Goal: Task Accomplishment & Management: Manage account settings

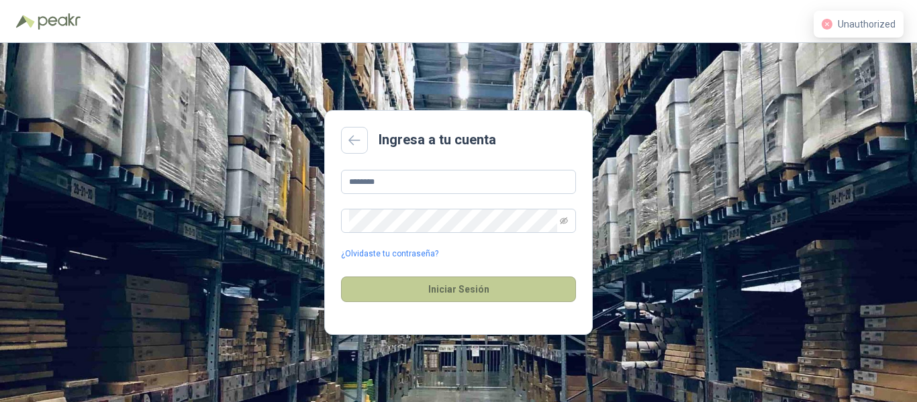
click at [436, 280] on button "Iniciar Sesión" at bounding box center [458, 290] width 235 height 26
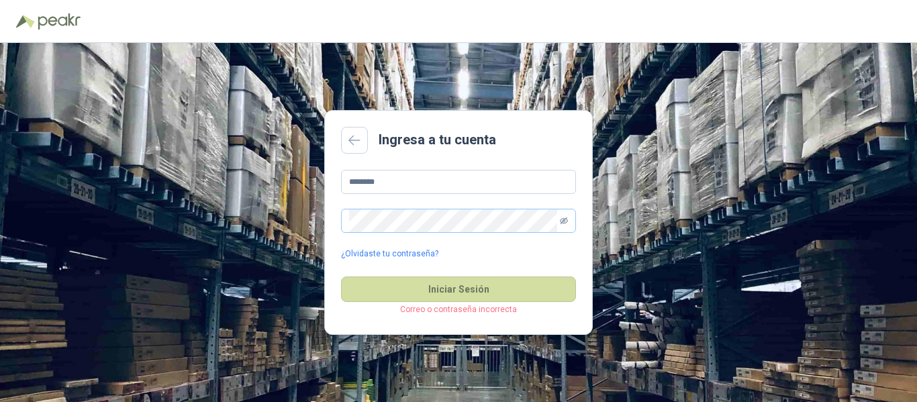
click at [568, 223] on icon "eye-invisible" at bounding box center [564, 221] width 8 height 8
click at [434, 190] on input "********" at bounding box center [458, 182] width 235 height 24
drag, startPoint x: 434, startPoint y: 190, endPoint x: 291, endPoint y: 171, distance: 144.4
click at [291, 171] on div "Ingresa a tu cuenta ******** ¿Olvidaste tu contraseña? Iniciar Sesión Correo o …" at bounding box center [458, 222] width 917 height 359
type input "**********"
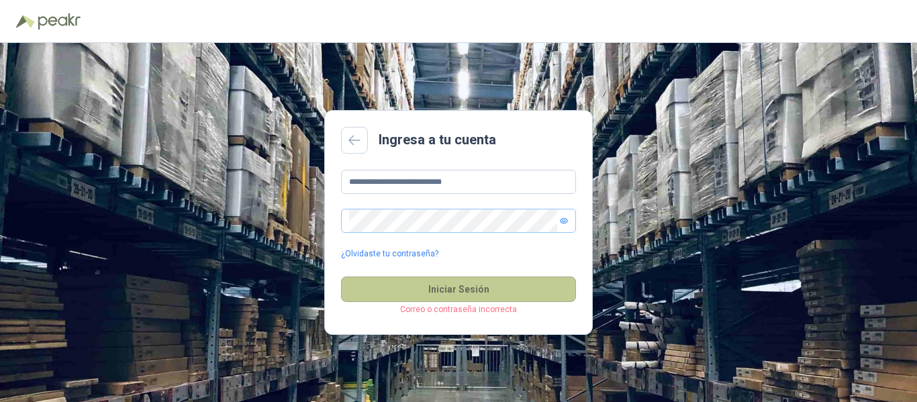
click at [393, 285] on button "Iniciar Sesión" at bounding box center [458, 290] width 235 height 26
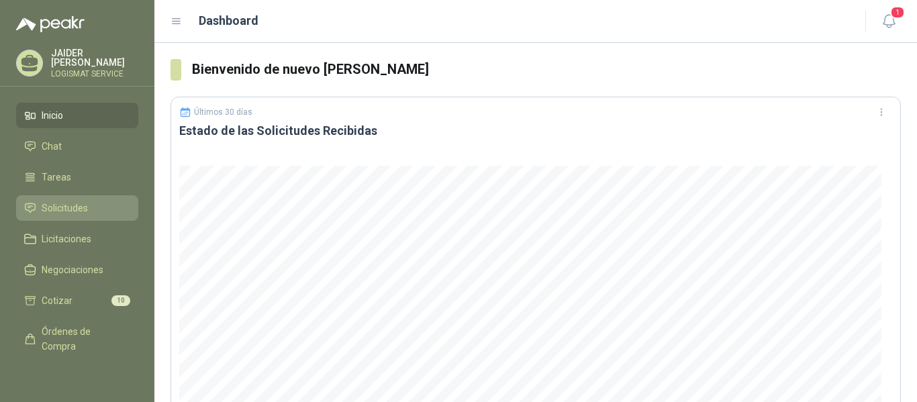
click at [45, 201] on span "Solicitudes" at bounding box center [65, 208] width 46 height 15
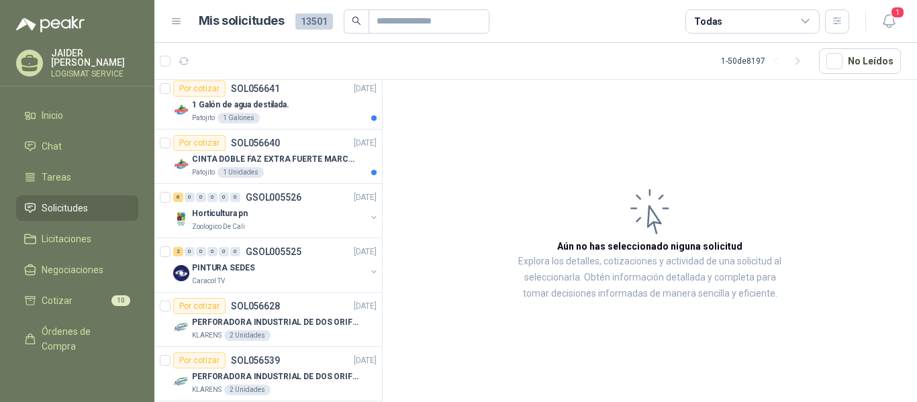
scroll to position [349, 0]
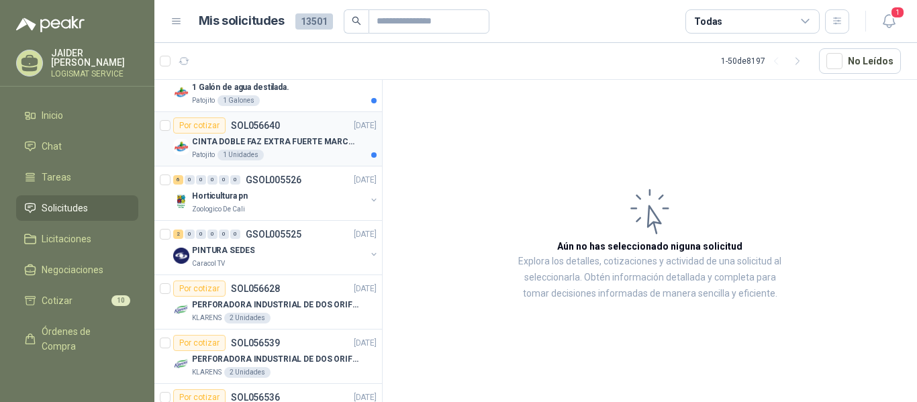
click at [296, 152] on div "Patojito 1 Unidades" at bounding box center [284, 155] width 185 height 11
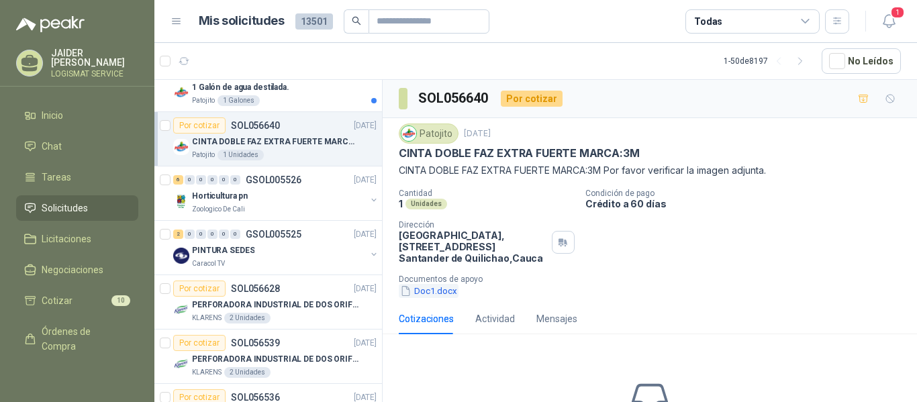
click at [425, 291] on button "Doc1.docx" at bounding box center [429, 291] width 60 height 14
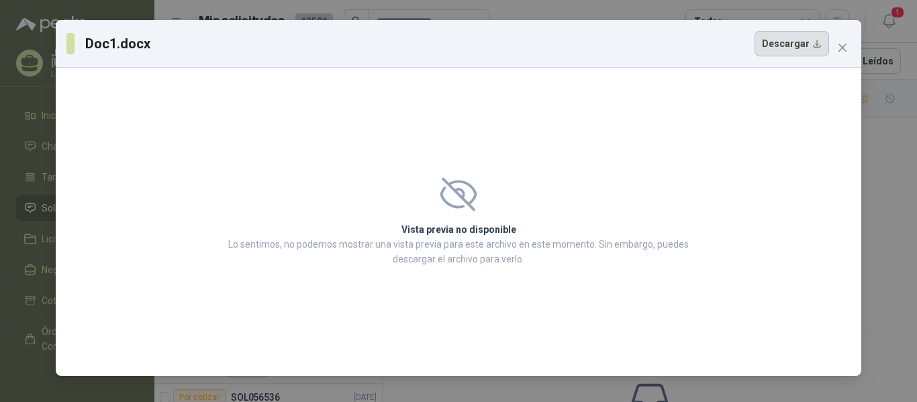
click at [809, 47] on button "Descargar" at bounding box center [792, 44] width 75 height 26
click at [838, 46] on icon "close" at bounding box center [843, 47] width 11 height 11
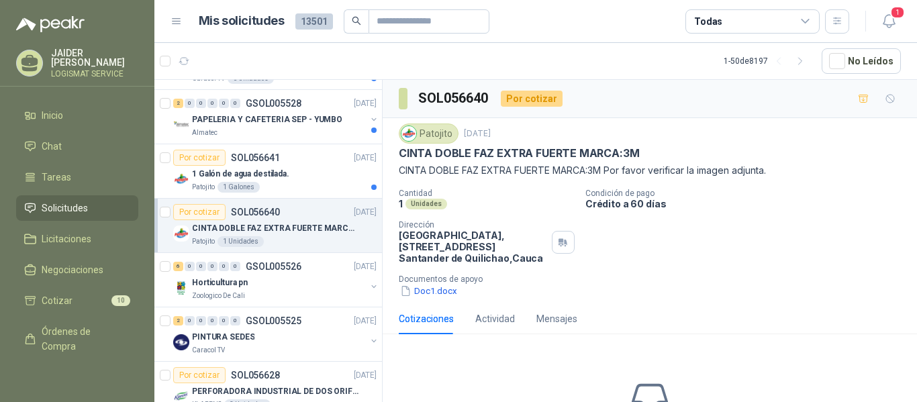
scroll to position [273, 0]
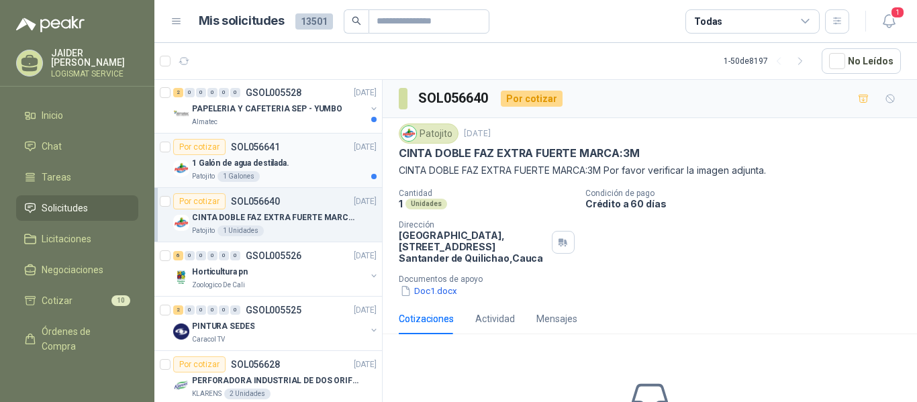
click at [279, 173] on div "Patojito 1 Galones" at bounding box center [284, 176] width 185 height 11
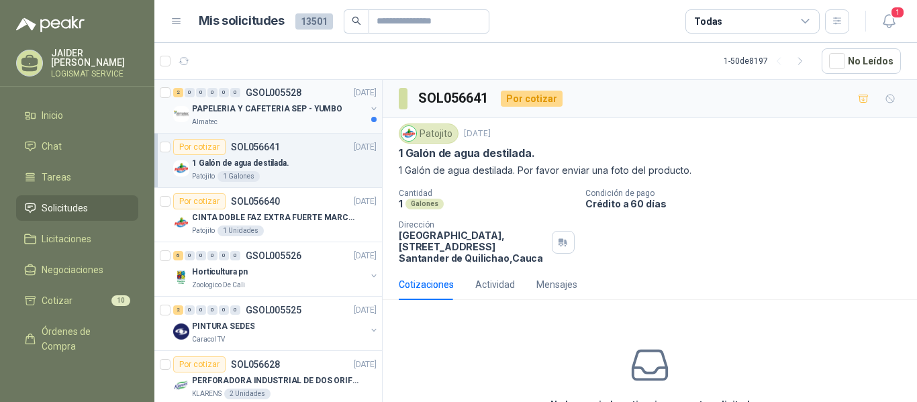
click at [290, 114] on p "PAPELERIA Y CAFETERIA SEP - YUMBO" at bounding box center [267, 109] width 150 height 13
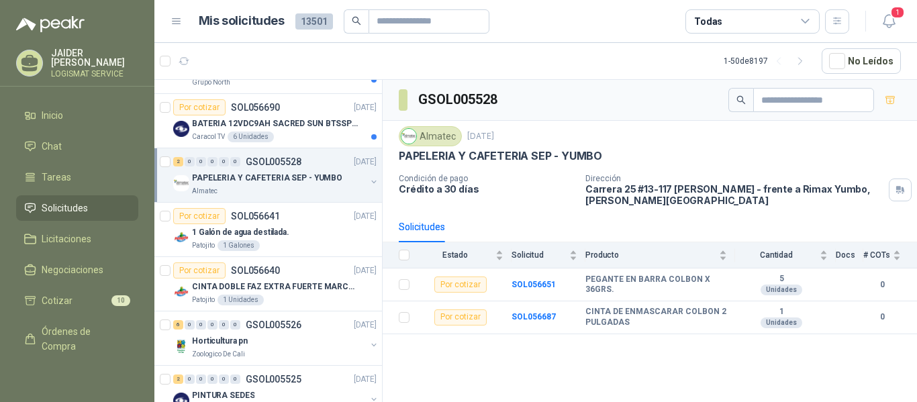
scroll to position [197, 0]
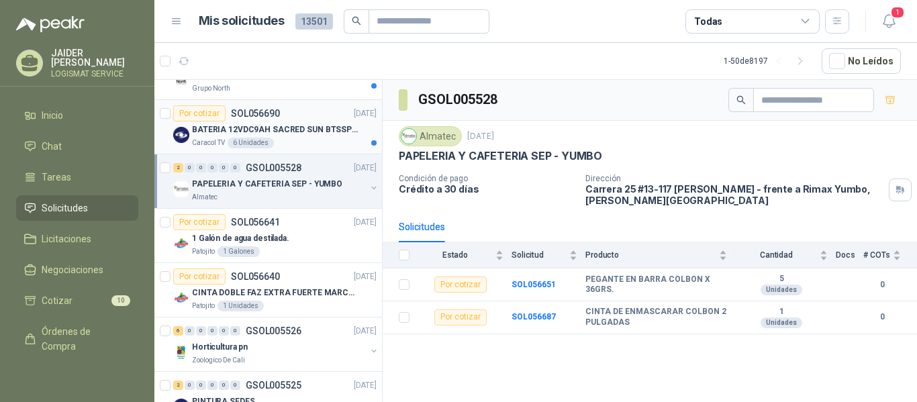
click at [314, 154] on article "Por cotizar SOL056690 [DATE] BATERIA 12VDC9AH SACRED SUN BTSSP12-9HR Caracol TV…" at bounding box center [268, 127] width 228 height 54
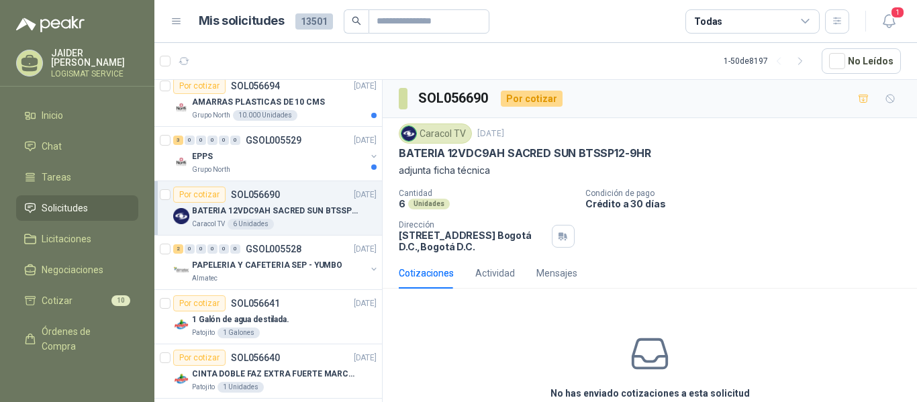
scroll to position [111, 0]
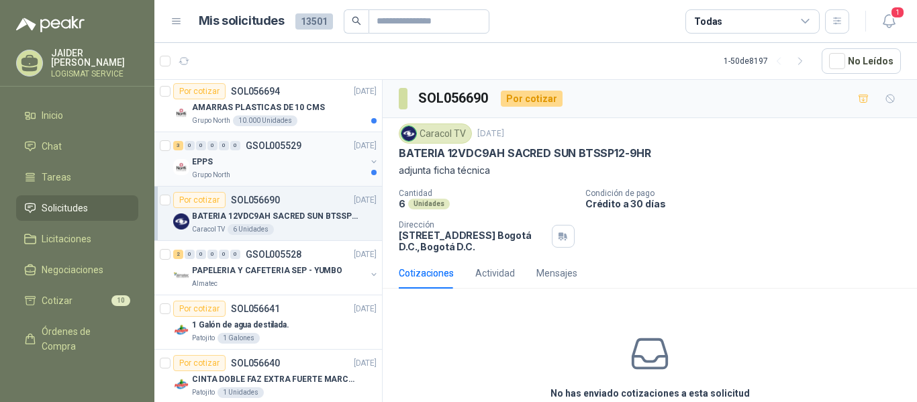
click at [291, 156] on div "EPPS" at bounding box center [279, 162] width 174 height 16
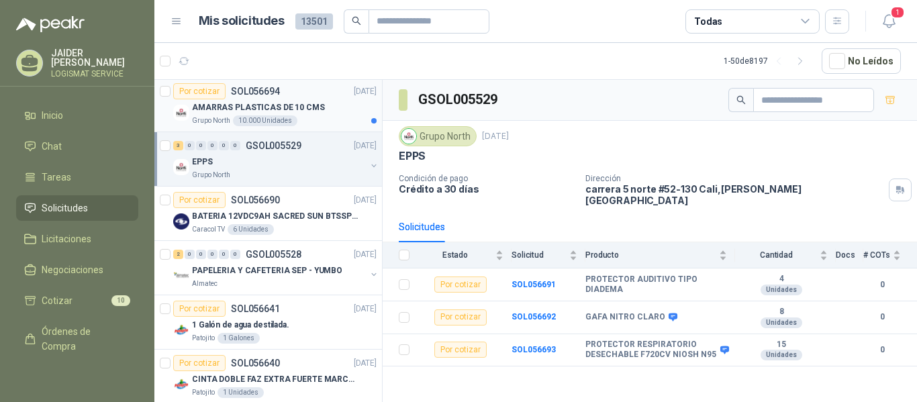
click at [302, 109] on p "AMARRAS PLASTICAS DE 10 CMS" at bounding box center [258, 107] width 133 height 13
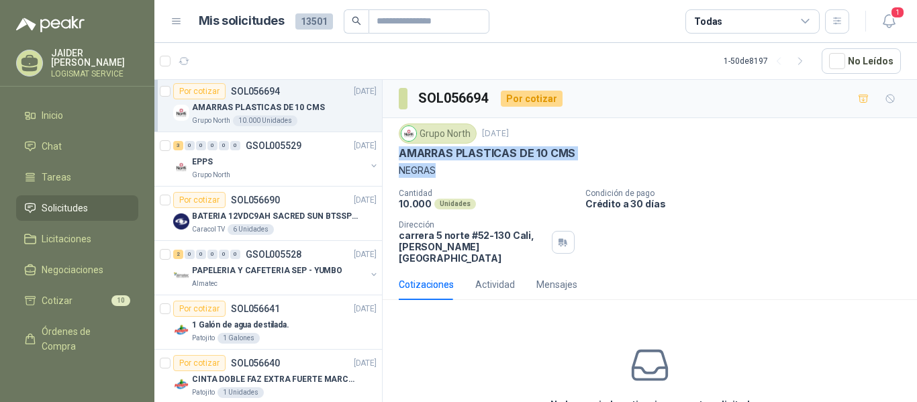
drag, startPoint x: 442, startPoint y: 174, endPoint x: 396, endPoint y: 157, distance: 48.7
click at [396, 157] on div "Grupo North [DATE] AMARRAS PLASTICAS DE 10 CMS NEGRAS Cantidad 10.000 Unidades …" at bounding box center [650, 193] width 535 height 151
copy div "AMARRAS PLASTICAS DE 10 CMS NEGRAS"
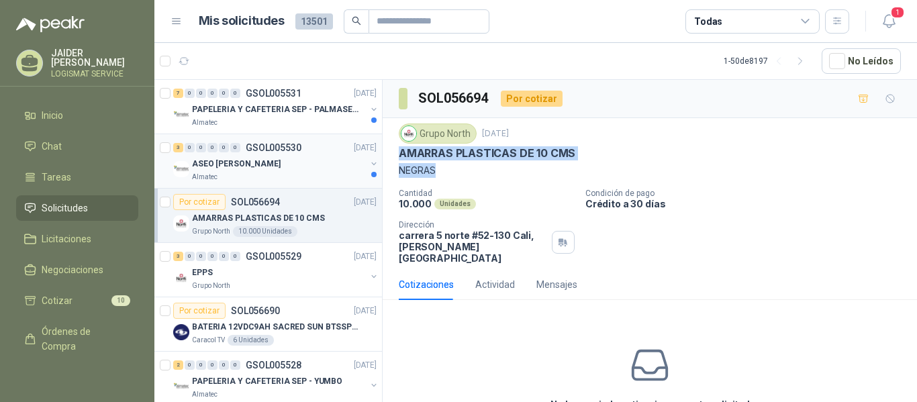
click at [302, 152] on div "3 0 0 0 0 0 GSOL005530 [DATE]" at bounding box center [276, 148] width 206 height 16
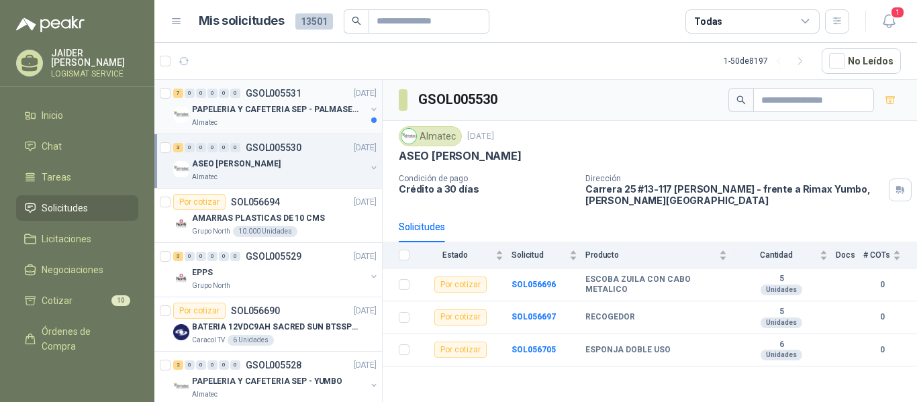
click at [294, 116] on p "PAPELERIA Y CAFETERIA SEP - PALMASECA" at bounding box center [275, 109] width 167 height 13
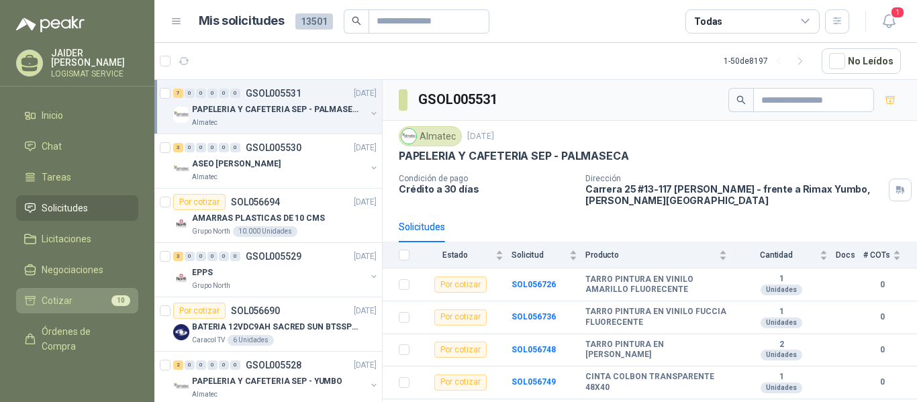
click at [95, 295] on li "Cotizar 10" at bounding box center [77, 301] width 106 height 15
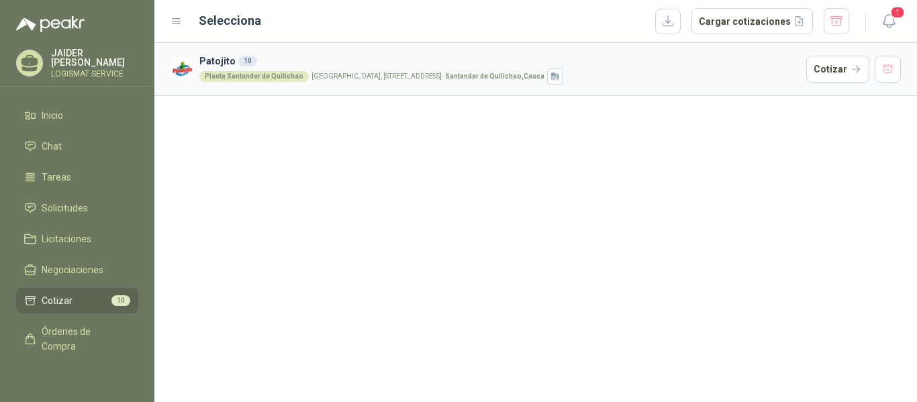
click at [451, 52] on article "Patojito 10 Planta [GEOGRAPHIC_DATA], [STREET_ADDRESS] Cotizar" at bounding box center [535, 69] width 763 height 53
click at [212, 56] on h3 "Patojito 10" at bounding box center [500, 61] width 602 height 15
click at [90, 201] on li "Solicitudes" at bounding box center [77, 208] width 106 height 15
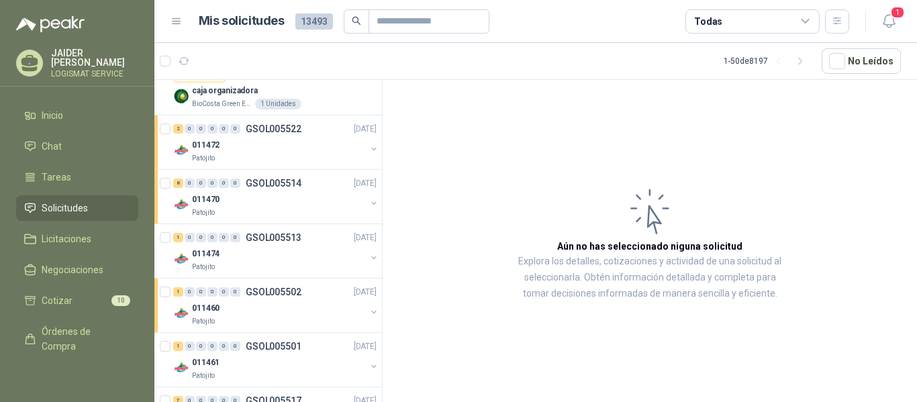
scroll to position [738, 0]
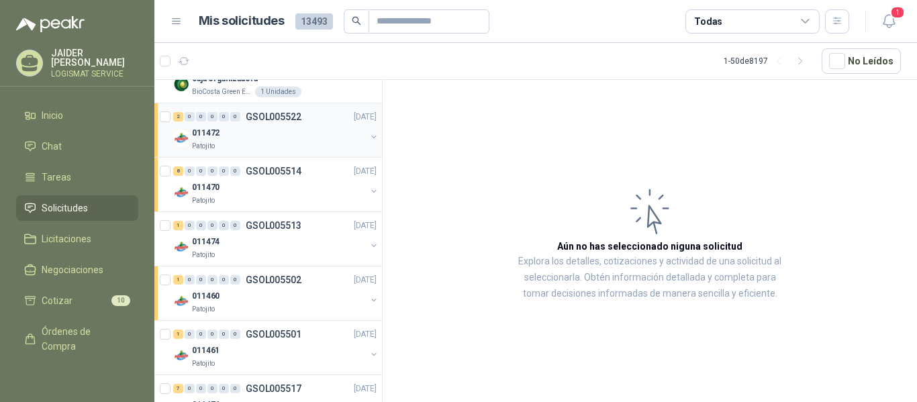
click at [282, 140] on div "011472" at bounding box center [279, 133] width 174 height 16
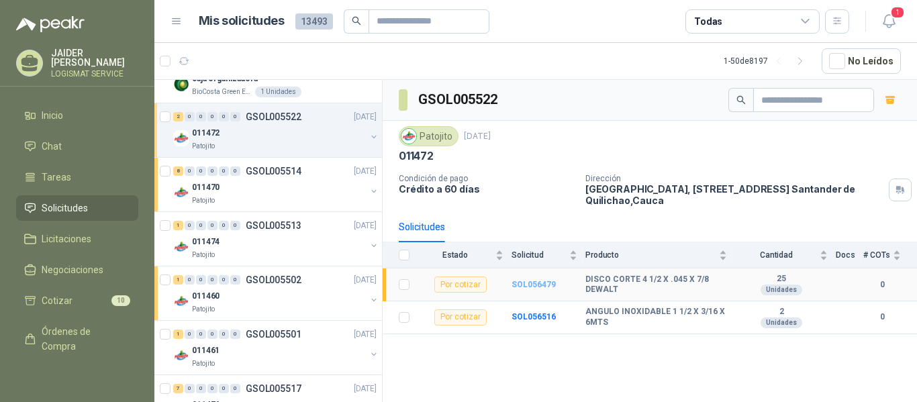
click at [525, 283] on b "SOL056479" at bounding box center [534, 284] width 44 height 9
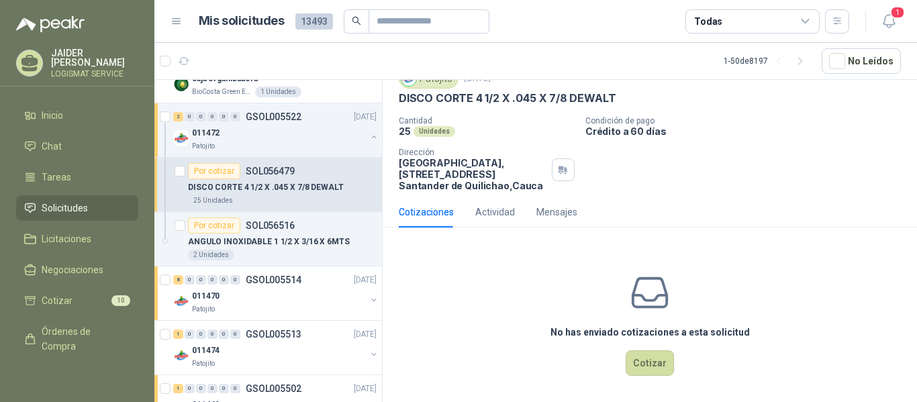
scroll to position [58, 0]
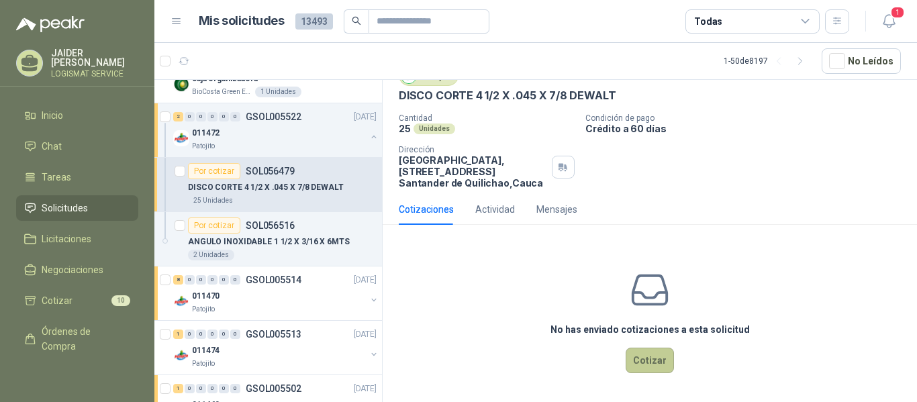
click at [646, 360] on button "Cotizar" at bounding box center [650, 361] width 48 height 26
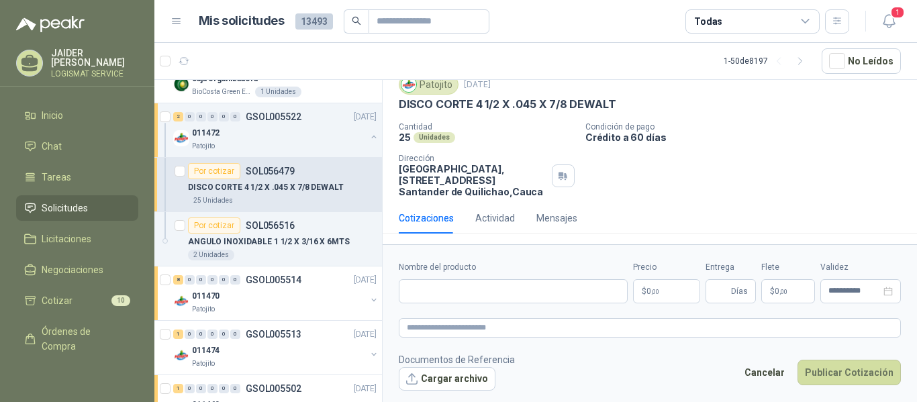
scroll to position [49, 0]
drag, startPoint x: 616, startPoint y: 106, endPoint x: 397, endPoint y: 105, distance: 219.0
click at [397, 105] on div "Patojito [DATE] DISCO CORTE 4 1/2 X .045 X 7/8 DEWALT Cantidad 25 Unidades Cond…" at bounding box center [650, 136] width 535 height 134
copy p "DISCO CORTE 4 1/2 X .045 X 7/8 DEWALT"
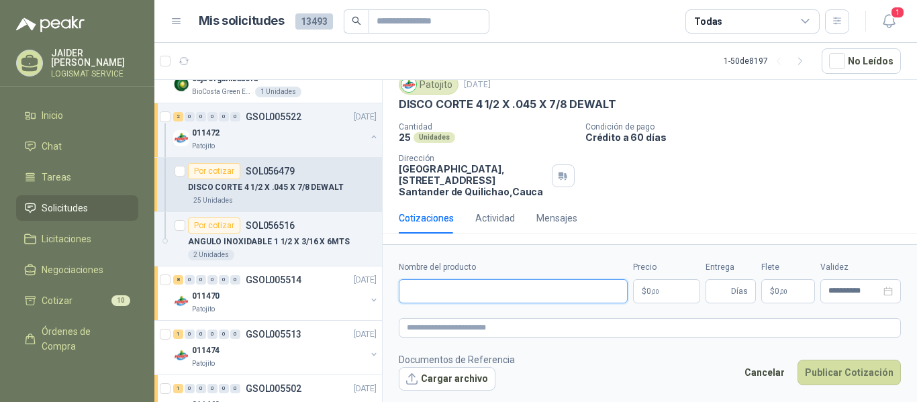
click at [539, 287] on input "Nombre del producto" at bounding box center [513, 291] width 229 height 24
paste input "**********"
type input "**********"
click at [676, 285] on body "[PERSON_NAME] LOGISMAT SERVICE Inicio Chat Tareas Solicitudes Licitaciones Nego…" at bounding box center [458, 201] width 917 height 402
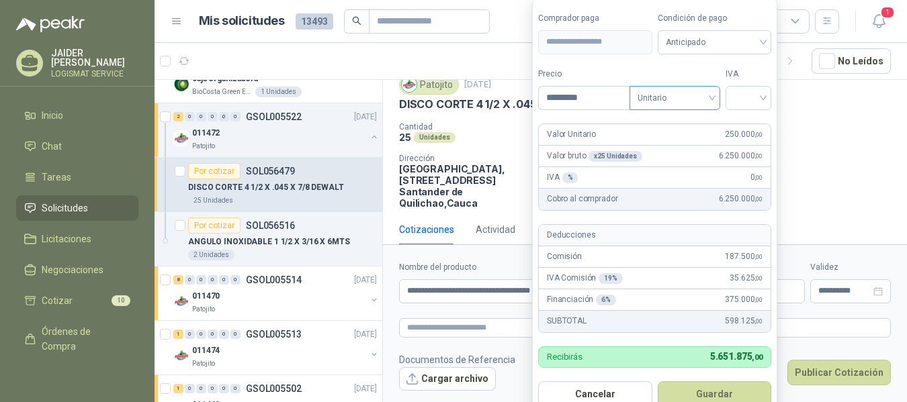
click at [701, 101] on span "Unitario" at bounding box center [674, 98] width 75 height 20
click at [692, 97] on span "Unitario" at bounding box center [674, 98] width 75 height 20
click at [592, 97] on input "*********" at bounding box center [584, 98] width 91 height 23
type input "********"
click at [760, 97] on input "search" at bounding box center [748, 97] width 30 height 20
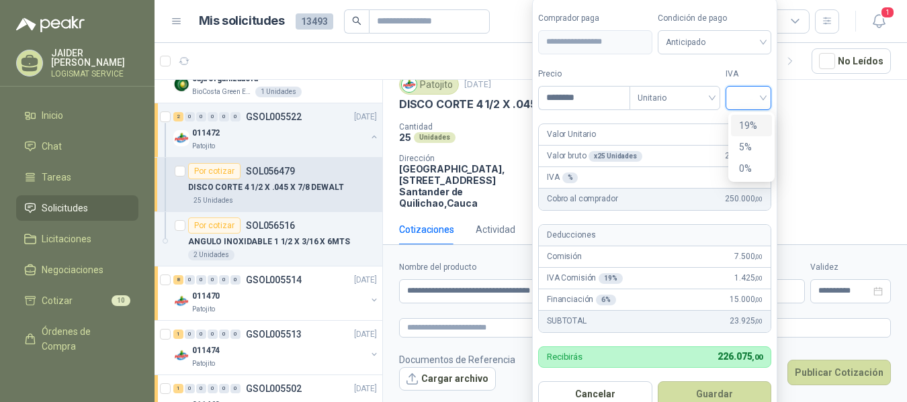
click at [752, 124] on div "19%" at bounding box center [751, 125] width 25 height 15
click at [709, 103] on span "Unitario" at bounding box center [677, 98] width 75 height 20
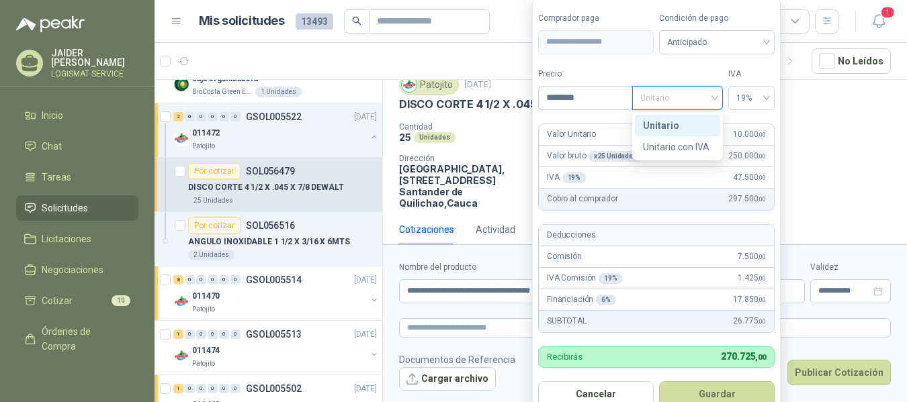
click at [714, 99] on span "Unitario" at bounding box center [677, 98] width 75 height 20
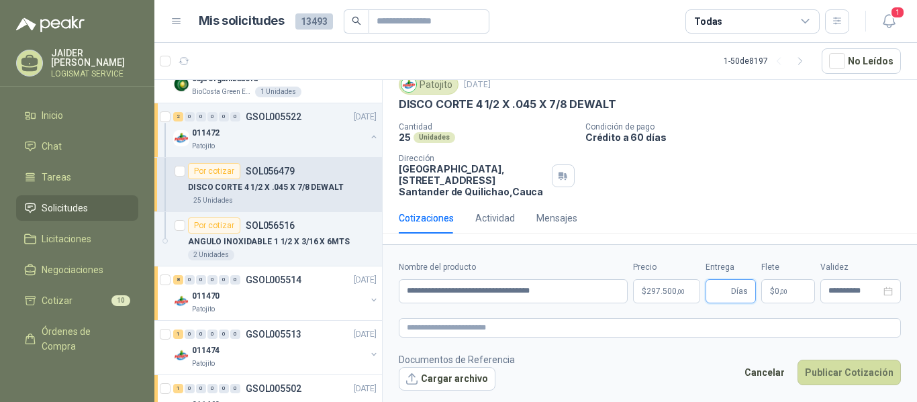
click at [725, 286] on input "Entrega" at bounding box center [721, 291] width 15 height 23
click at [744, 294] on span "Días" at bounding box center [739, 291] width 17 height 23
click at [722, 293] on input "*" at bounding box center [721, 291] width 15 height 23
click at [580, 299] on input "**********" at bounding box center [513, 291] width 229 height 24
click at [718, 294] on input "*" at bounding box center [721, 291] width 15 height 23
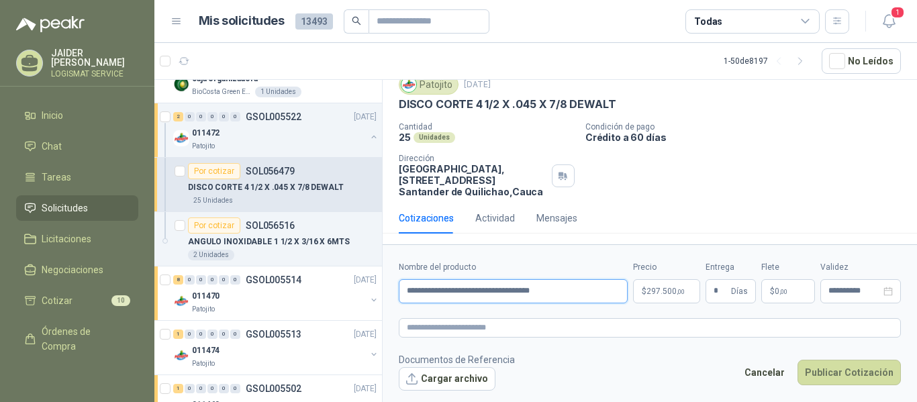
click at [590, 291] on input "**********" at bounding box center [513, 291] width 229 height 24
click at [729, 296] on input "*" at bounding box center [721, 291] width 15 height 23
type input "*"
click at [796, 292] on p "$ 0 ,00" at bounding box center [789, 291] width 54 height 24
click at [857, 290] on input "**********" at bounding box center [855, 291] width 52 height 9
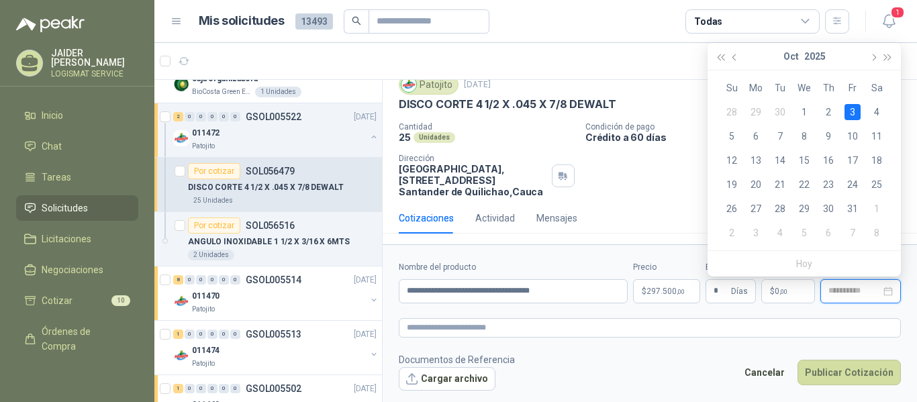
type input "**********"
click at [849, 112] on div "3" at bounding box center [853, 112] width 16 height 16
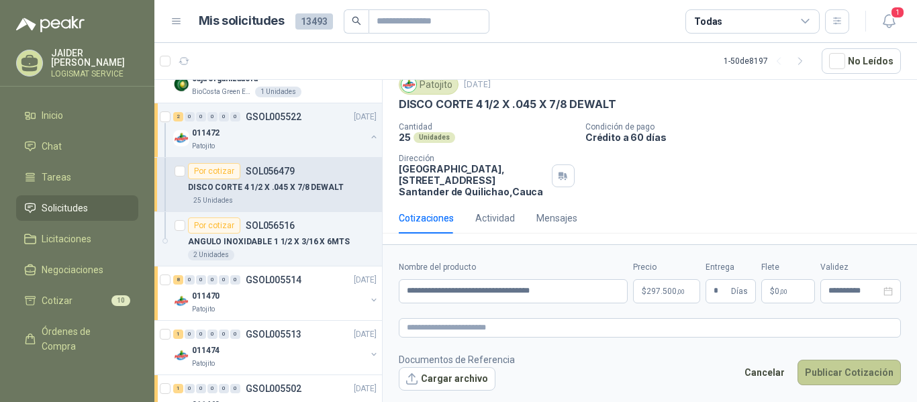
click at [831, 369] on button "Publicar Cotización" at bounding box center [849, 373] width 103 height 26
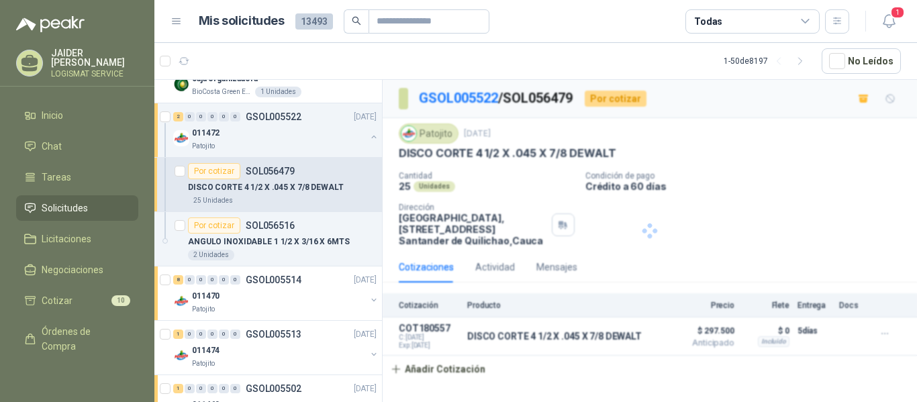
scroll to position [0, 0]
click at [629, 334] on button "Detalles" at bounding box center [627, 337] width 63 height 18
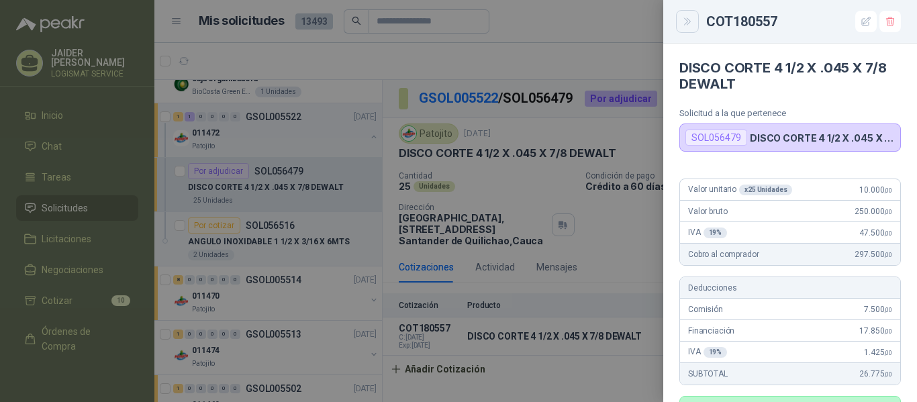
click at [686, 21] on icon "Close" at bounding box center [687, 21] width 11 height 11
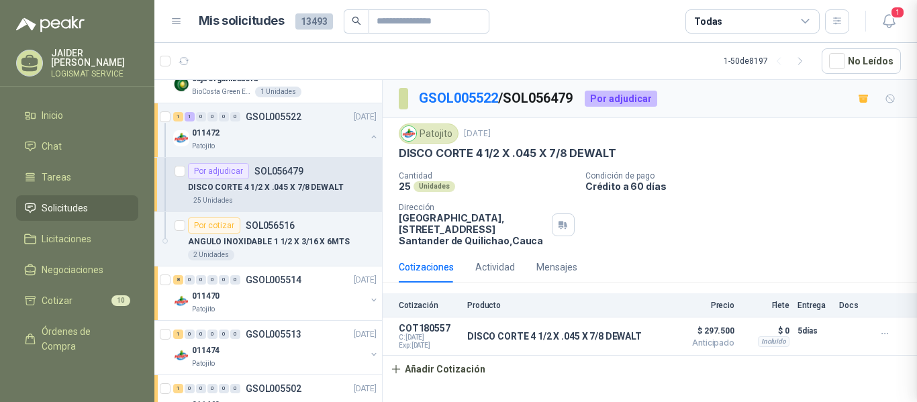
scroll to position [422, 0]
click at [268, 134] on div "011472" at bounding box center [279, 133] width 174 height 16
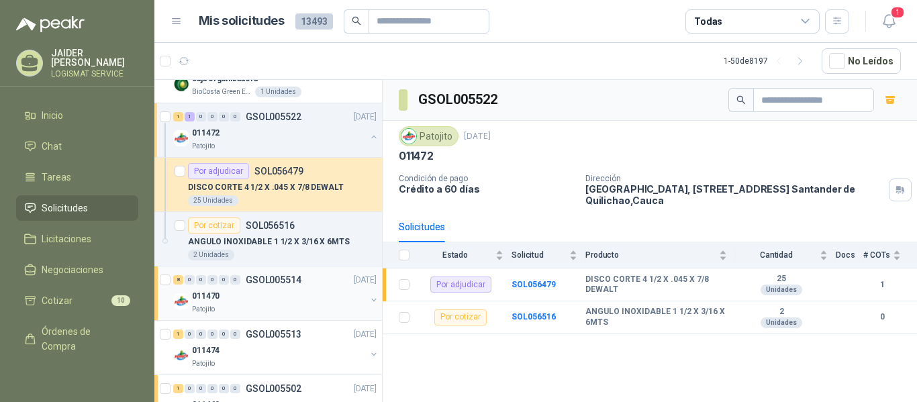
click at [304, 306] on div "Patojito" at bounding box center [279, 309] width 174 height 11
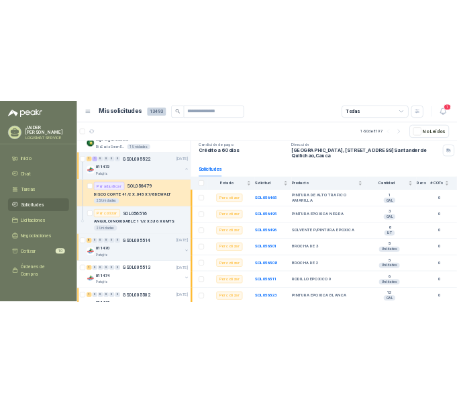
scroll to position [123, 0]
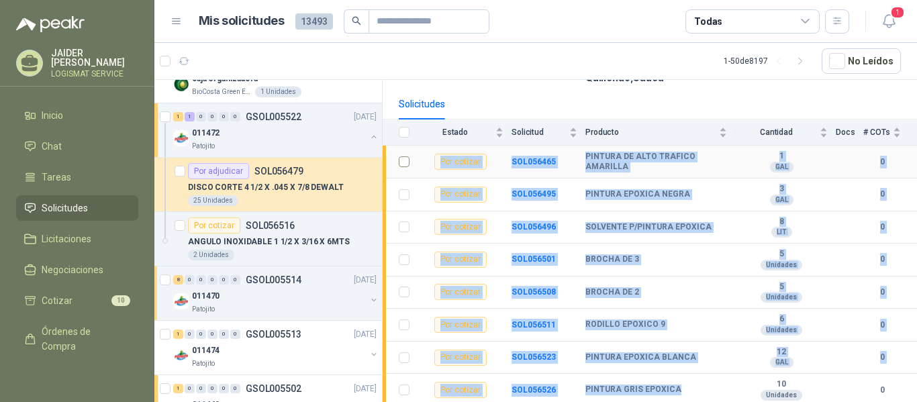
click at [400, 160] on tbody "Por cotizar SOL056465 PINTURA DE ALTO TRAFICO AMARILLA 1 GAL 0 Por cotizar SOL0…" at bounding box center [650, 276] width 535 height 261
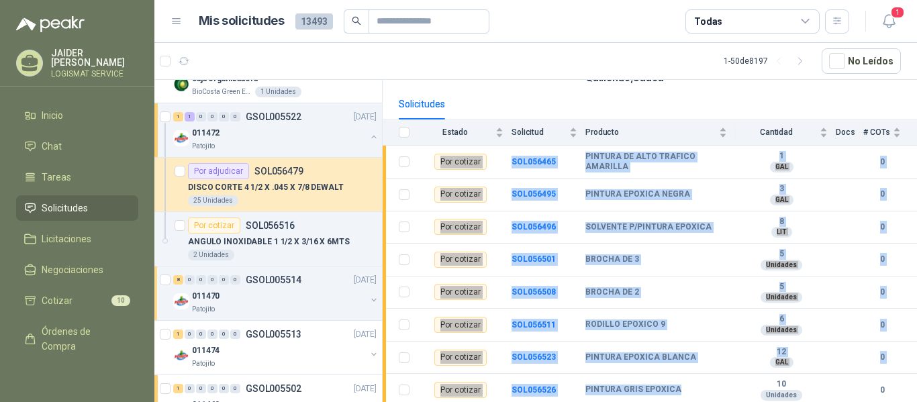
click at [624, 109] on div "Solicitudes" at bounding box center [650, 104] width 502 height 31
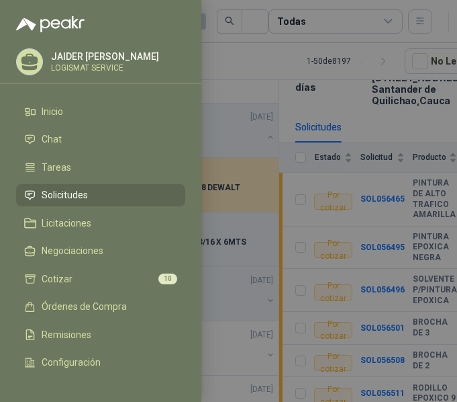
click at [336, 193] on div at bounding box center [228, 201] width 457 height 402
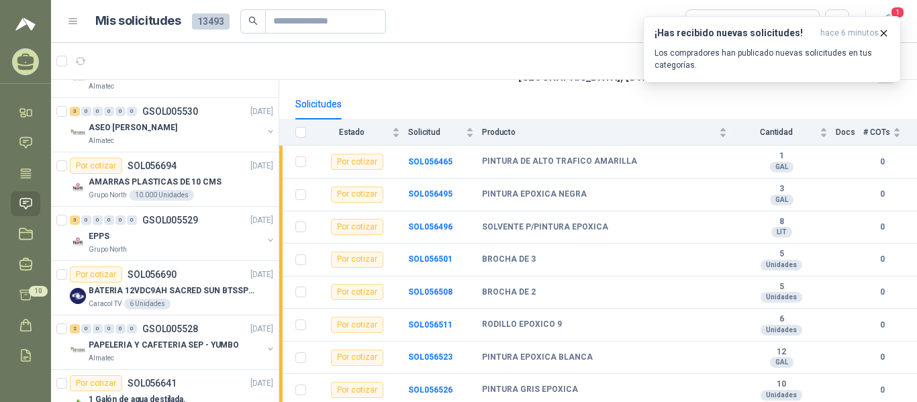
scroll to position [0, 0]
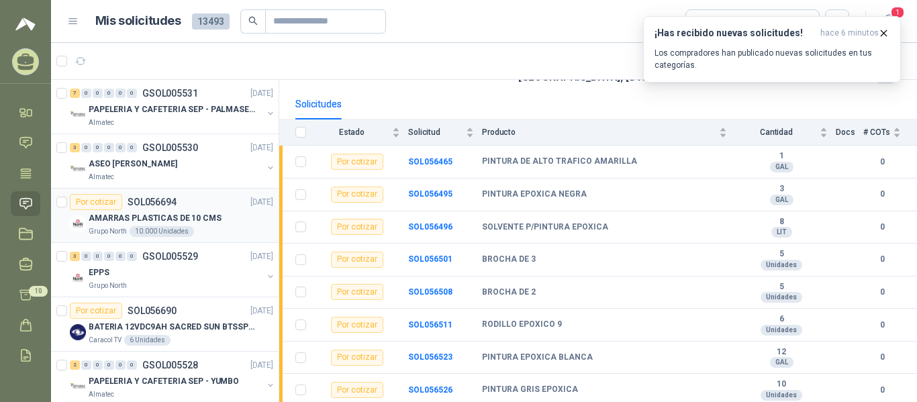
click at [208, 236] on div "Grupo North 10.000 Unidades" at bounding box center [181, 231] width 185 height 11
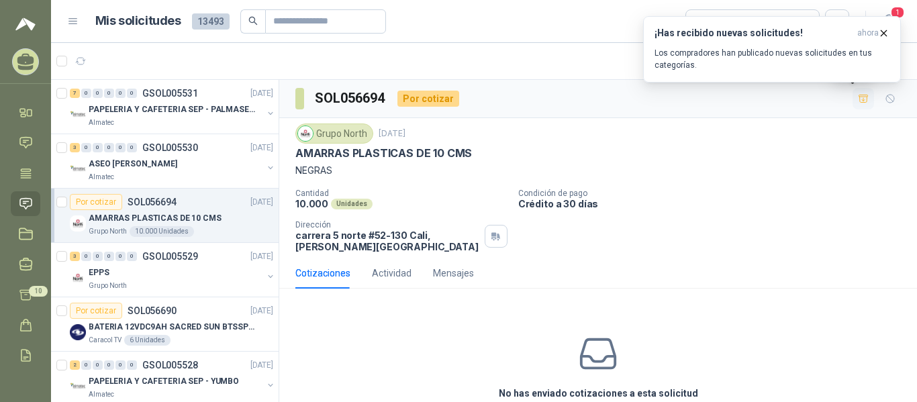
click at [858, 97] on icon "button" at bounding box center [863, 98] width 11 height 11
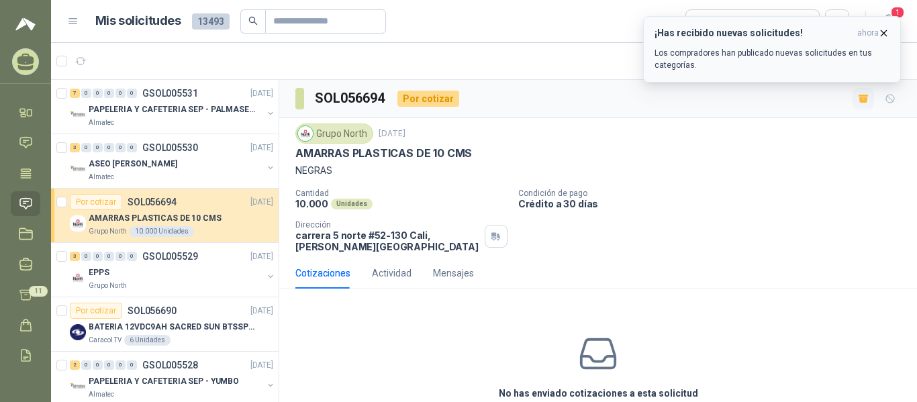
click at [884, 36] on icon "button" at bounding box center [884, 33] width 11 height 11
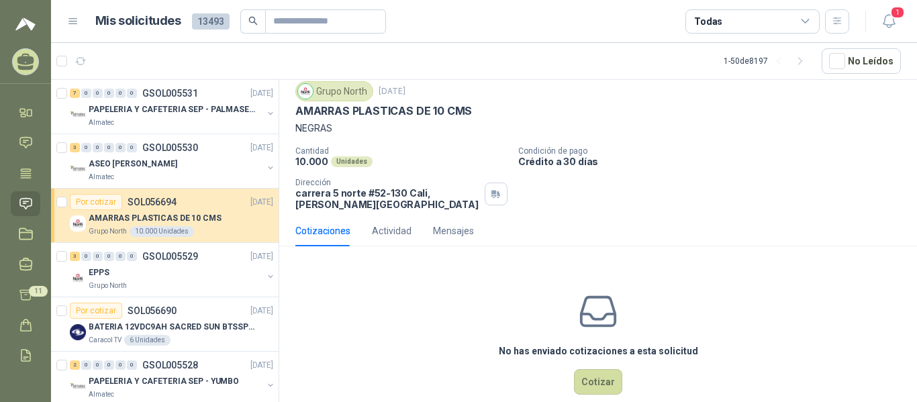
scroll to position [64, 0]
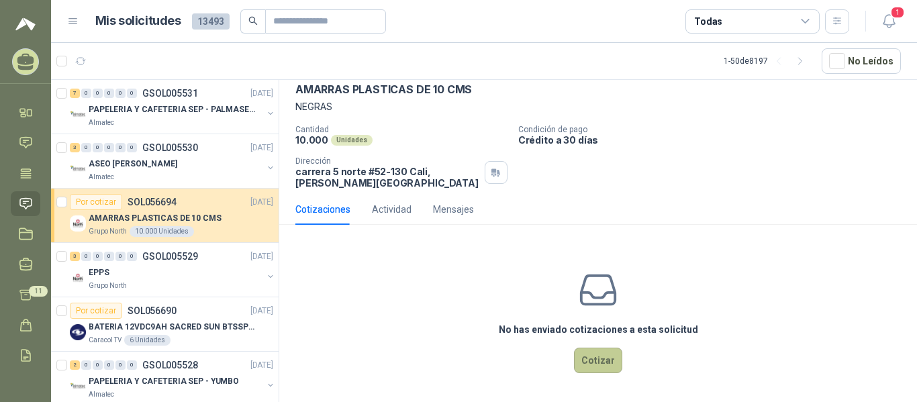
click at [603, 362] on button "Cotizar" at bounding box center [598, 361] width 48 height 26
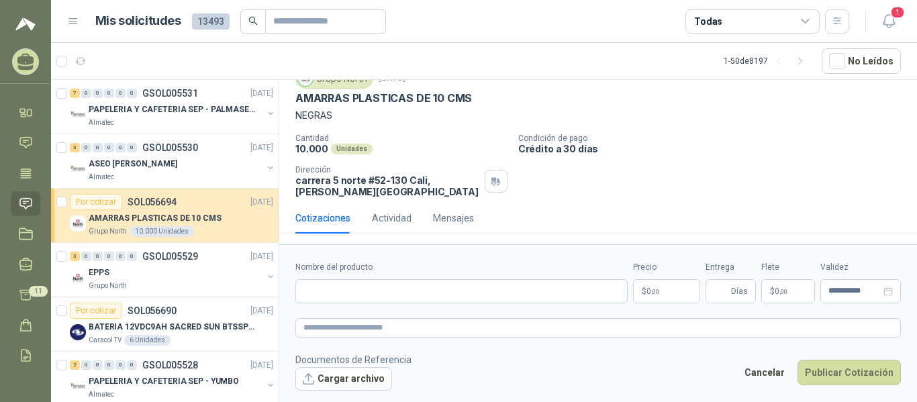
scroll to position [55, 0]
click at [402, 291] on input "Nombre del producto" at bounding box center [462, 291] width 332 height 24
click at [540, 308] on form "**********" at bounding box center [598, 325] width 638 height 163
click at [491, 295] on input "Nombre del producto" at bounding box center [462, 291] width 332 height 24
paste input "**********"
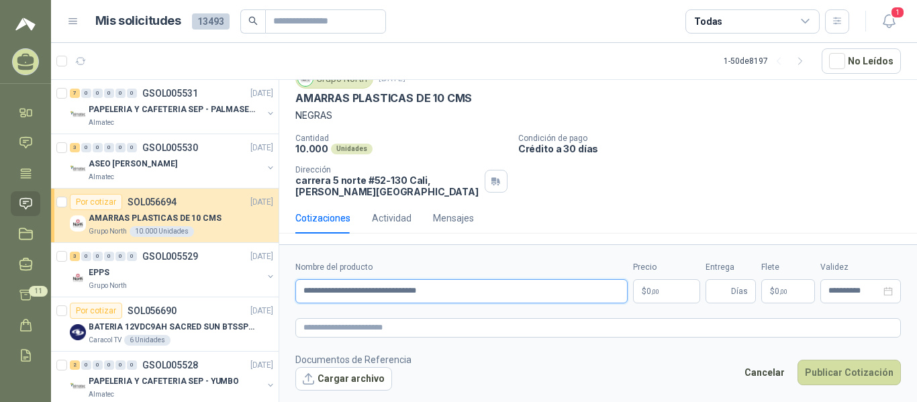
type input "**********"
click at [649, 294] on span "0 ,00" at bounding box center [653, 291] width 13 height 8
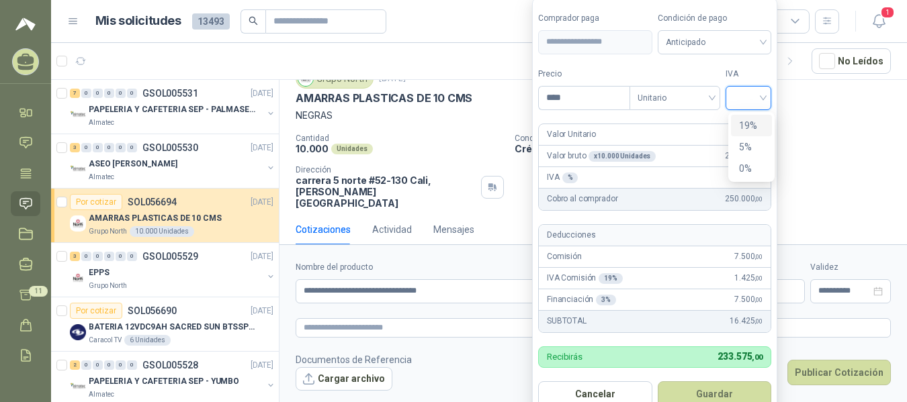
click at [762, 100] on input "search" at bounding box center [748, 97] width 30 height 20
click at [753, 123] on div "19%" at bounding box center [751, 125] width 25 height 15
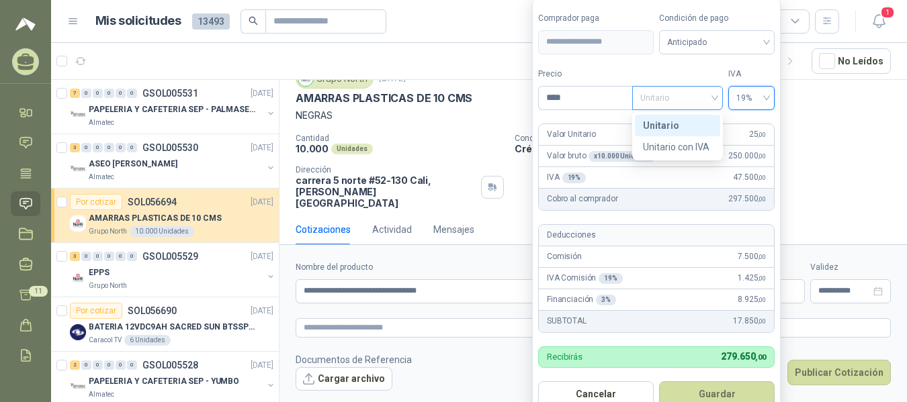
click at [700, 105] on span "Unitario" at bounding box center [677, 98] width 75 height 20
click at [619, 97] on input "****" at bounding box center [585, 98] width 93 height 23
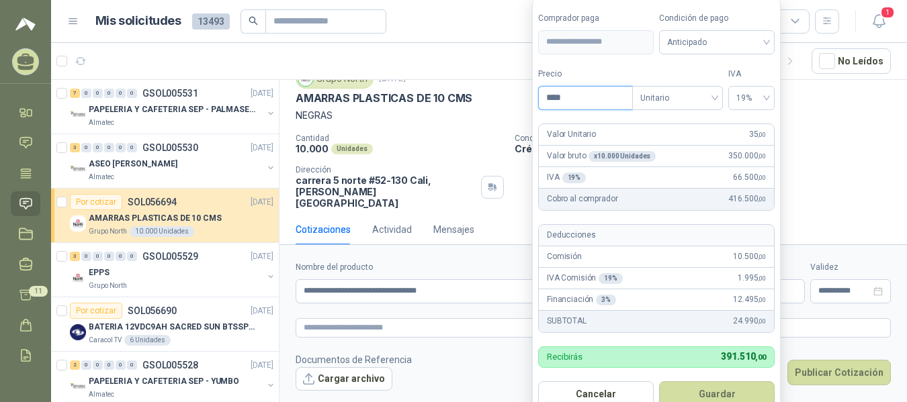
type input "****"
click at [625, 114] on form "**********" at bounding box center [656, 209] width 249 height 423
click at [698, 39] on span "Anticipado" at bounding box center [716, 42] width 99 height 20
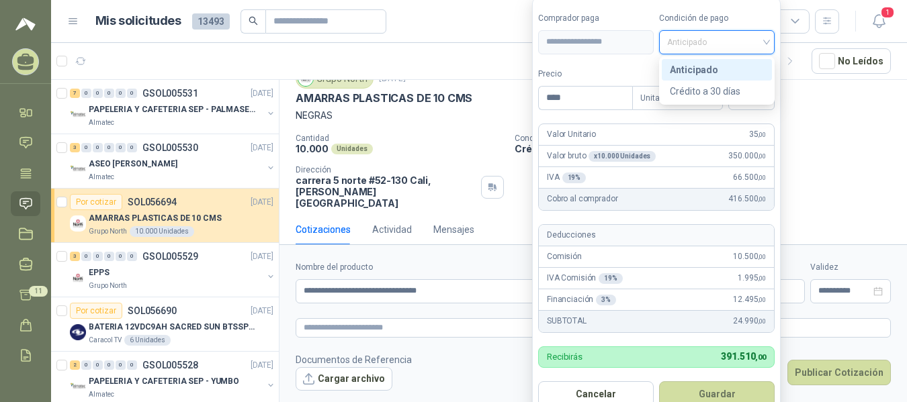
click at [698, 39] on span "Anticipado" at bounding box center [716, 42] width 99 height 20
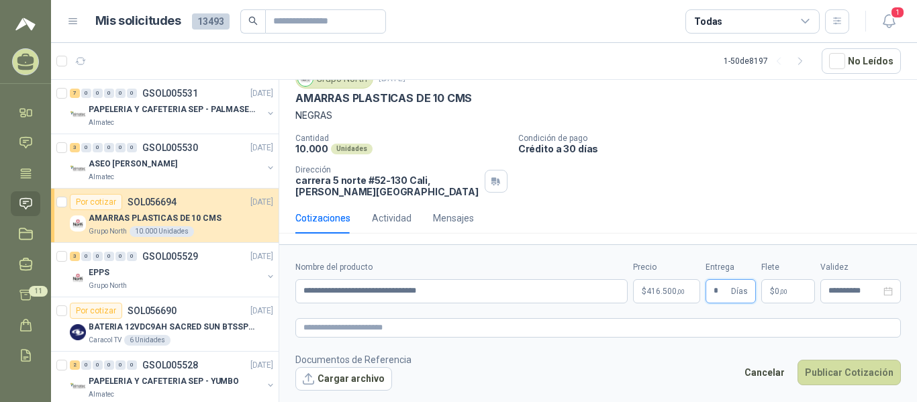
type input "*"
click at [776, 300] on p "$ 0 ,00" at bounding box center [789, 291] width 54 height 24
click at [817, 348] on form "**********" at bounding box center [598, 325] width 638 height 163
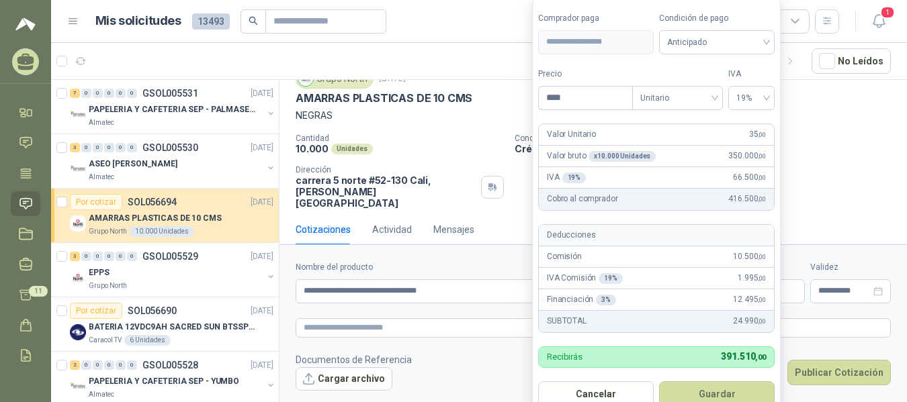
click at [657, 300] on body "[PERSON_NAME] LOGISMAT SERVICE Inicio Chat Tareas Solicitudes Licitaciones Nego…" at bounding box center [453, 201] width 907 height 402
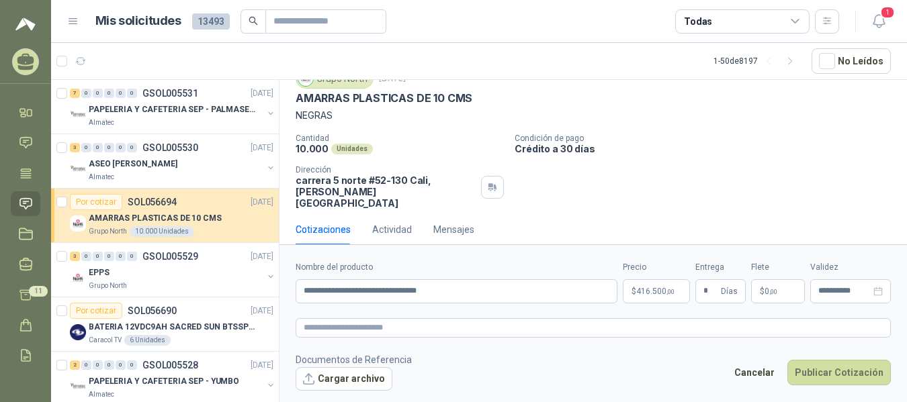
click at [792, 342] on form "**********" at bounding box center [592, 325] width 627 height 163
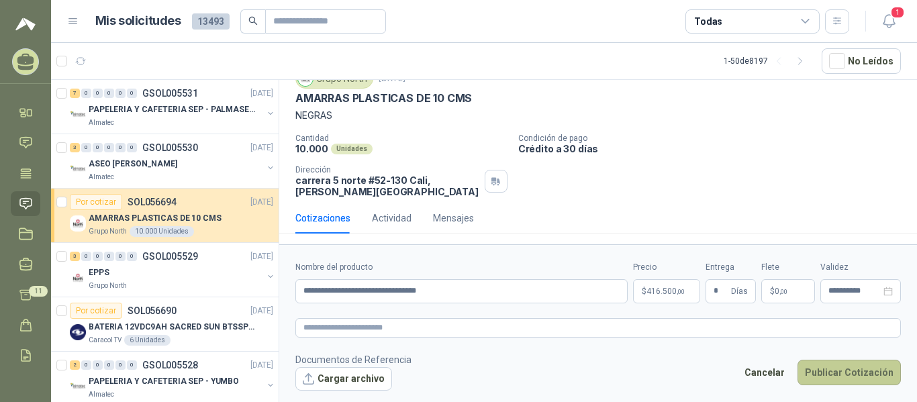
click at [823, 369] on button "Publicar Cotización" at bounding box center [849, 373] width 103 height 26
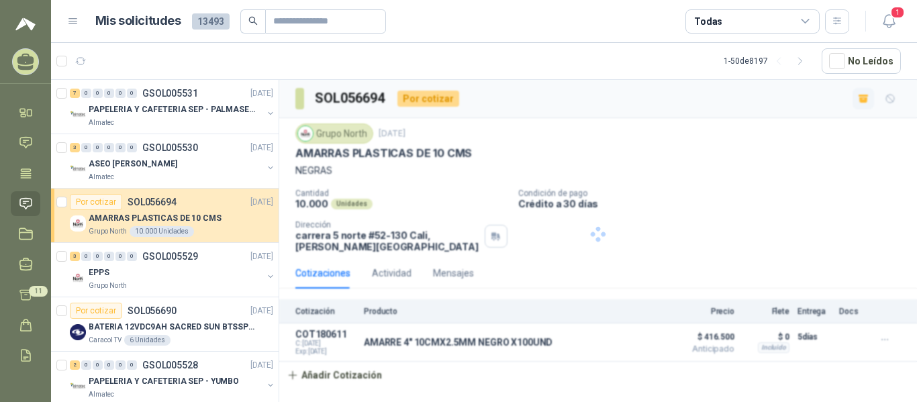
scroll to position [0, 0]
click at [214, 126] on div "Almatec" at bounding box center [176, 123] width 174 height 11
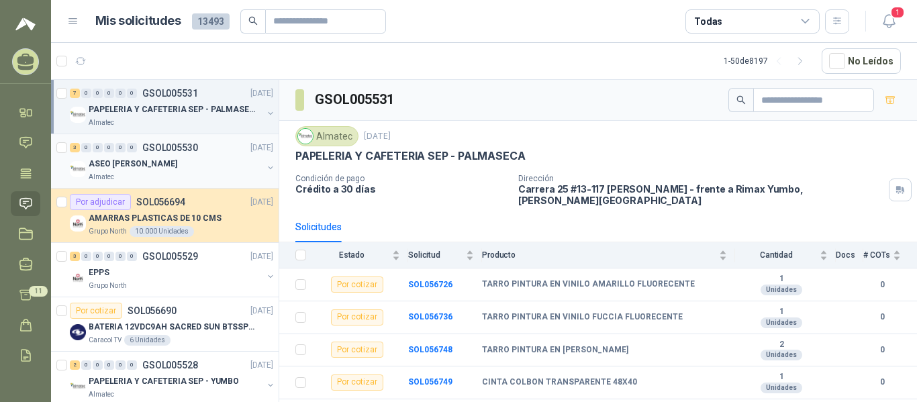
click at [217, 165] on div "ASEO [PERSON_NAME]" at bounding box center [176, 164] width 174 height 16
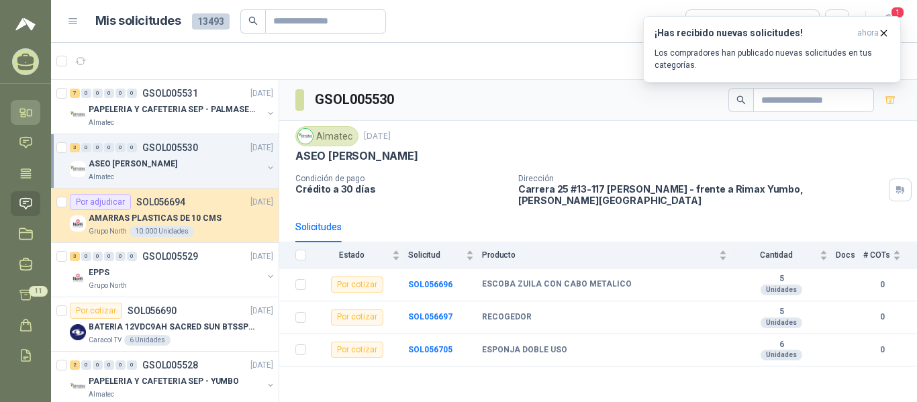
click at [28, 113] on icon at bounding box center [30, 113] width 5 height 6
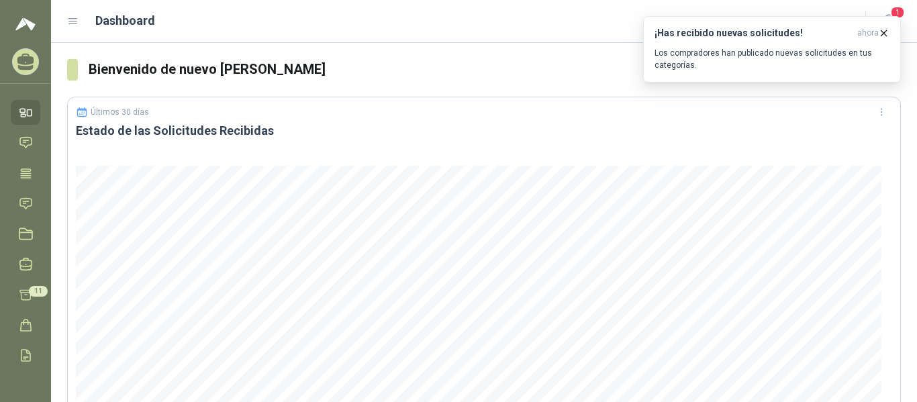
click at [36, 179] on ul "Inicio Chat Tareas Solicitudes Licitaciones Negociaciones Cotizar 11 Órdenes de…" at bounding box center [25, 235] width 51 height 270
click at [26, 173] on icon at bounding box center [26, 174] width 14 height 14
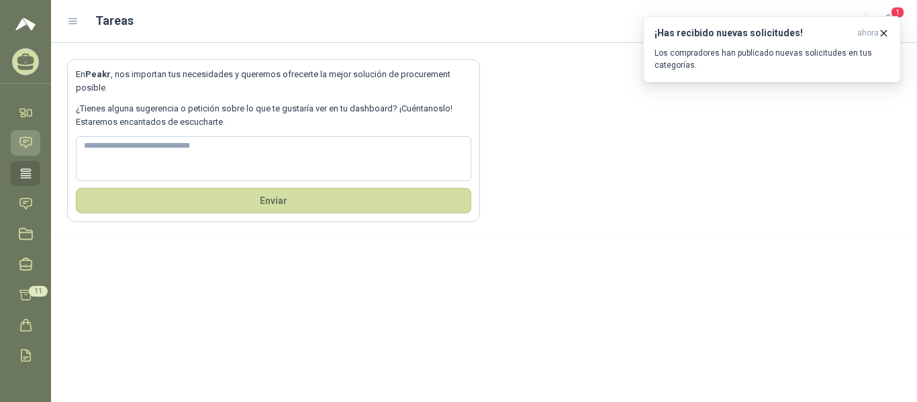
click at [22, 138] on icon at bounding box center [25, 143] width 11 height 11
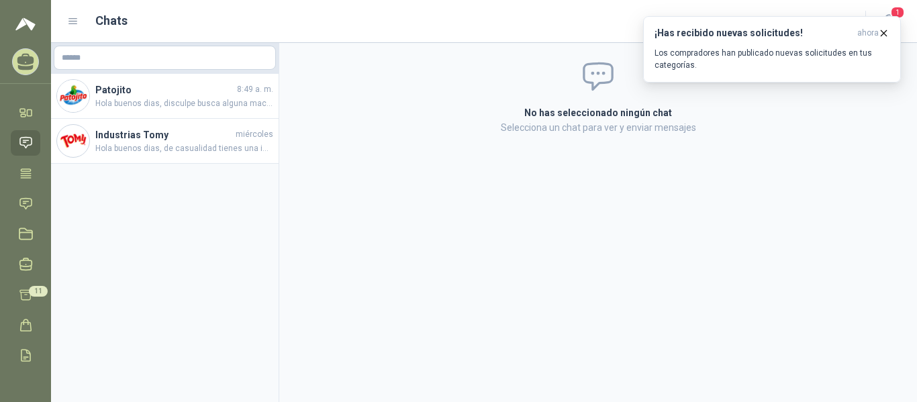
click at [29, 218] on ul "Inicio Chat Tareas Solicitudes Licitaciones Negociaciones Cotizar 11 Órdenes de…" at bounding box center [25, 235] width 51 height 270
click at [22, 199] on icon at bounding box center [25, 203] width 11 height 11
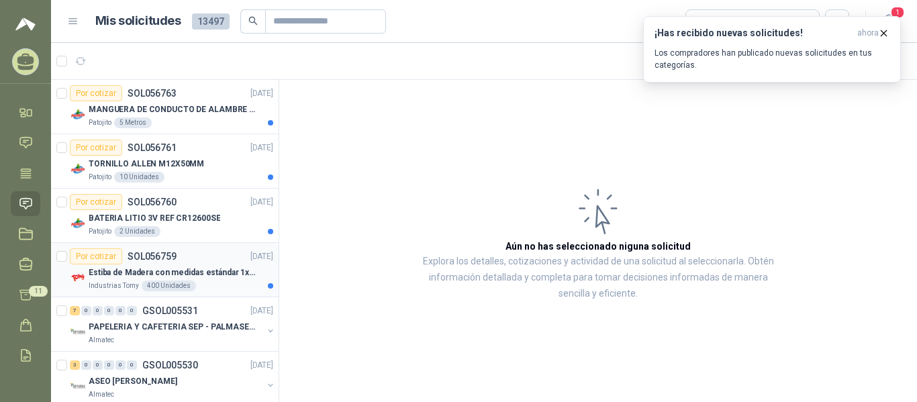
click at [173, 258] on p "SOL056759" at bounding box center [152, 256] width 49 height 9
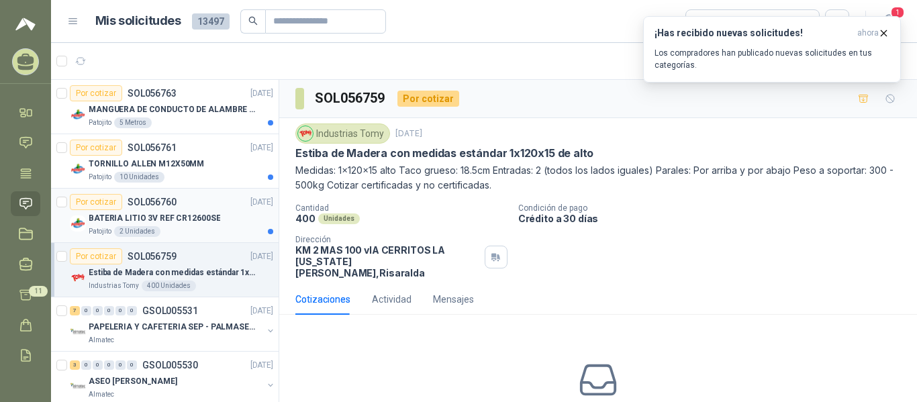
click at [173, 233] on div "Patojito 2 Unidades" at bounding box center [181, 231] width 185 height 11
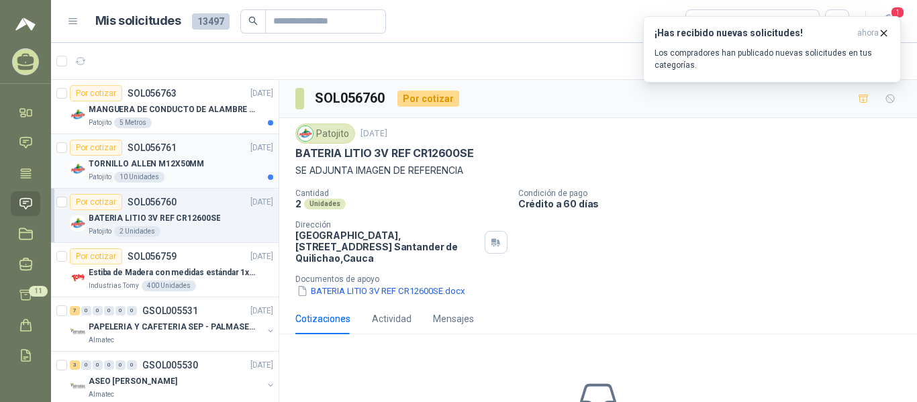
click at [174, 165] on p "TORNILLO ALLEN M12X50MM" at bounding box center [147, 164] width 116 height 13
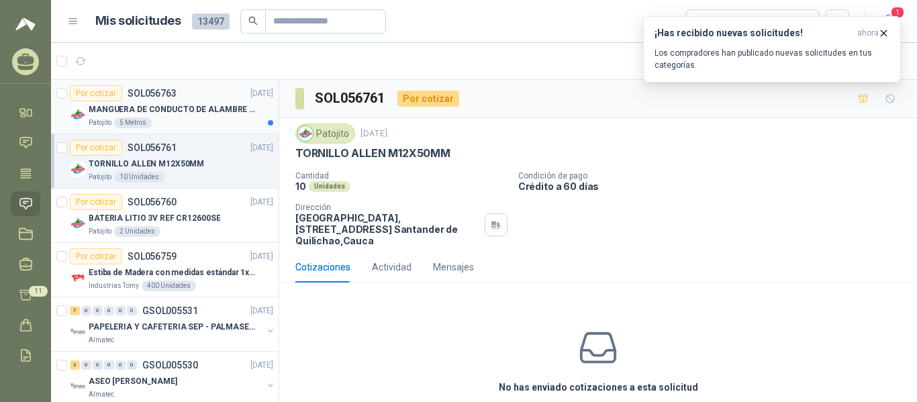
click at [188, 105] on p "MANGUERA DE CONDUCTO DE ALAMBRE DE ACERO PU" at bounding box center [172, 109] width 167 height 13
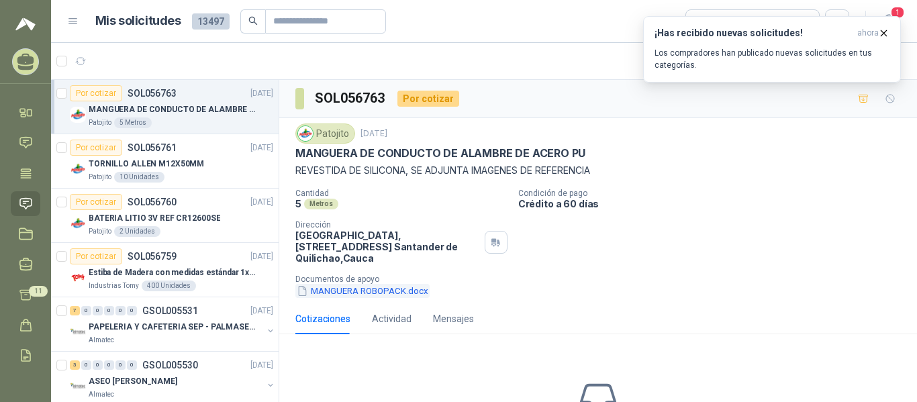
click at [384, 293] on button "MANGUERA ROBOPACK.docx" at bounding box center [363, 291] width 134 height 14
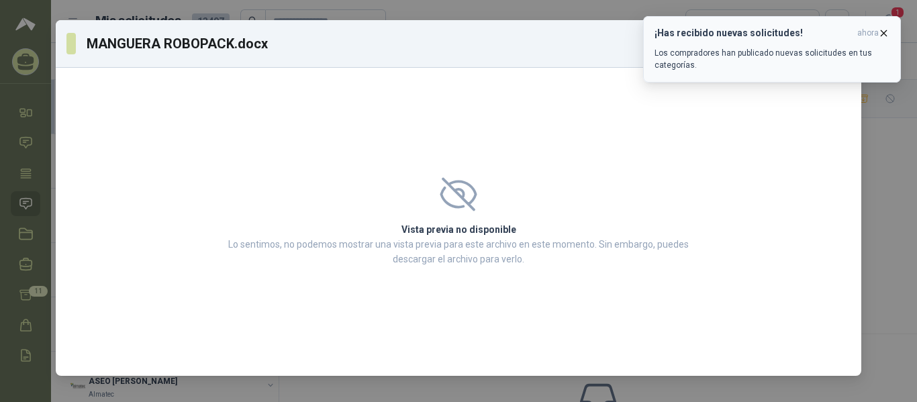
click at [887, 30] on icon "button" at bounding box center [884, 33] width 11 height 11
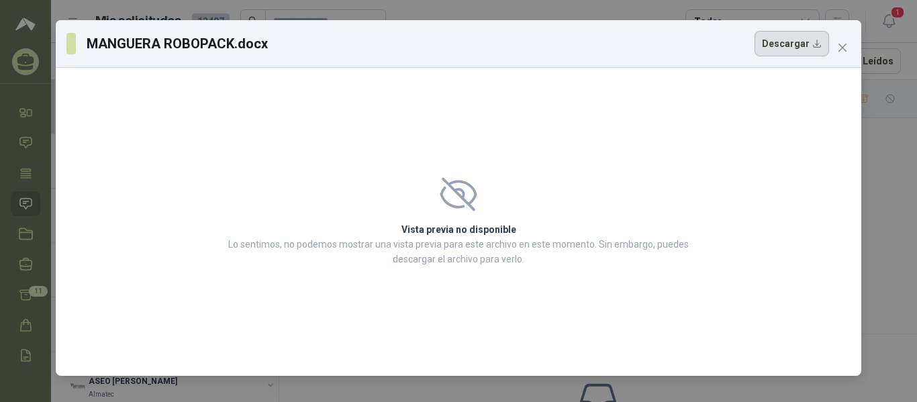
click at [803, 42] on button "Descargar" at bounding box center [792, 44] width 75 height 26
click at [849, 54] on button "Close" at bounding box center [842, 47] width 21 height 21
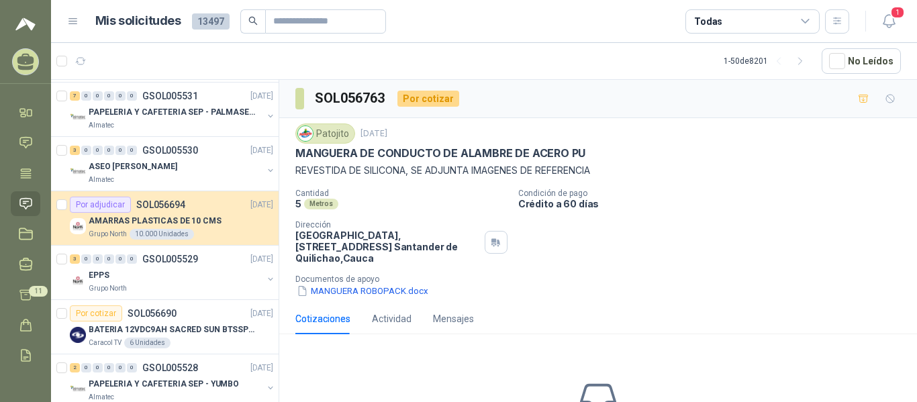
scroll to position [238, 0]
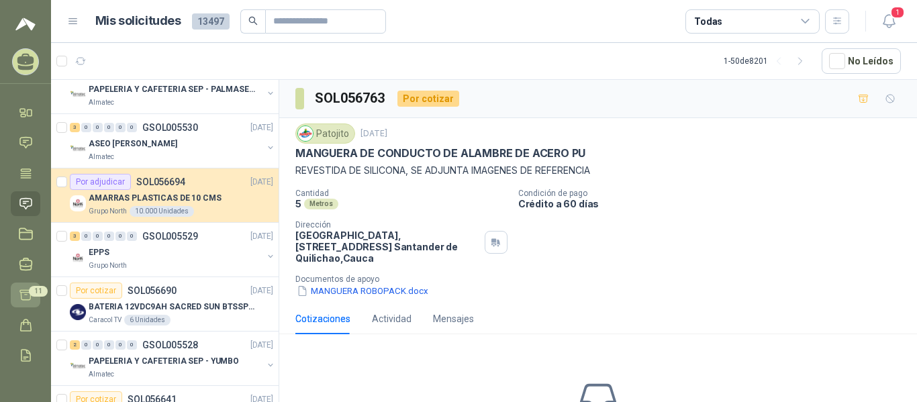
click at [26, 289] on icon at bounding box center [26, 295] width 14 height 14
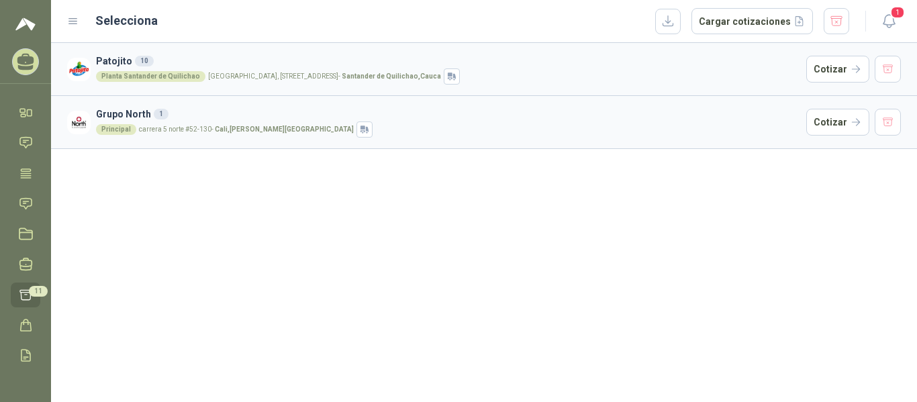
click at [77, 125] on img at bounding box center [79, 123] width 24 height 24
click at [719, 64] on h3 "Patojito 10" at bounding box center [448, 61] width 705 height 15
click at [842, 120] on button "Cotizar" at bounding box center [838, 122] width 63 height 27
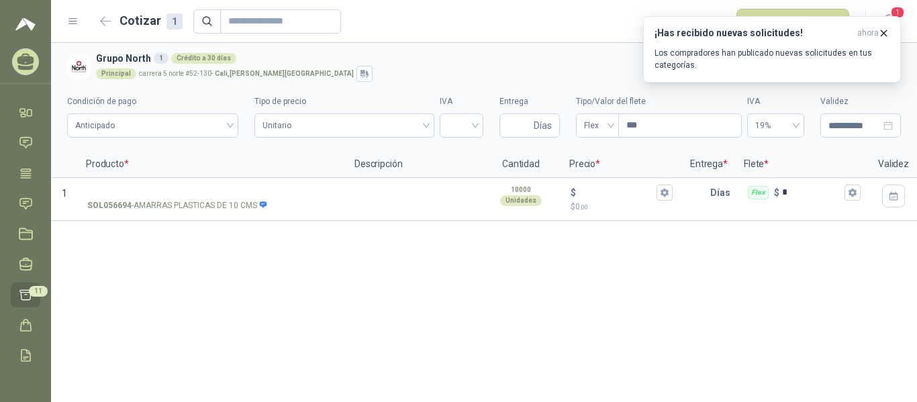
click at [73, 28] on div "Cotizar 1 Publicar cotizaciones" at bounding box center [458, 22] width 782 height 26
click at [73, 18] on icon at bounding box center [73, 21] width 12 height 12
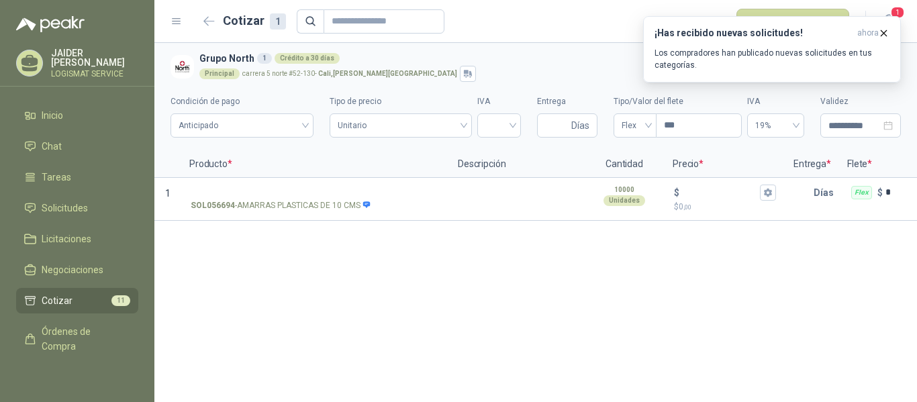
click at [73, 97] on menu "[PERSON_NAME] LOGISMAT SERVICE Inicio Chat Tareas Solicitudes Licitaciones Nego…" at bounding box center [77, 201] width 154 height 402
click at [69, 113] on li "Inicio" at bounding box center [77, 115] width 106 height 15
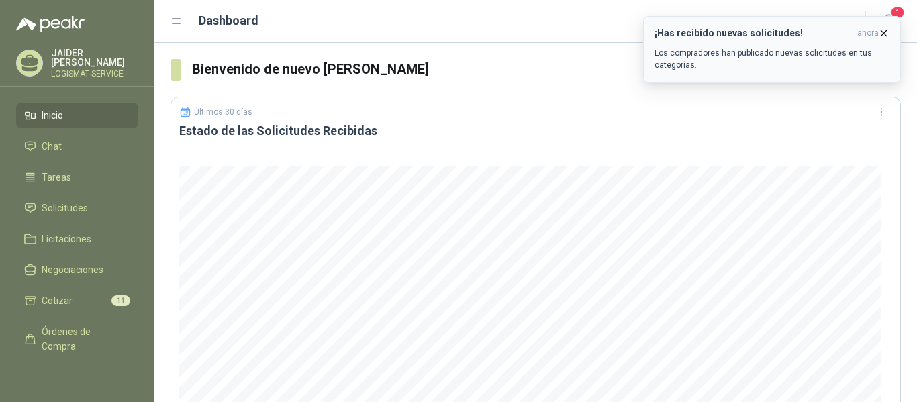
click at [888, 32] on icon "button" at bounding box center [884, 33] width 11 height 11
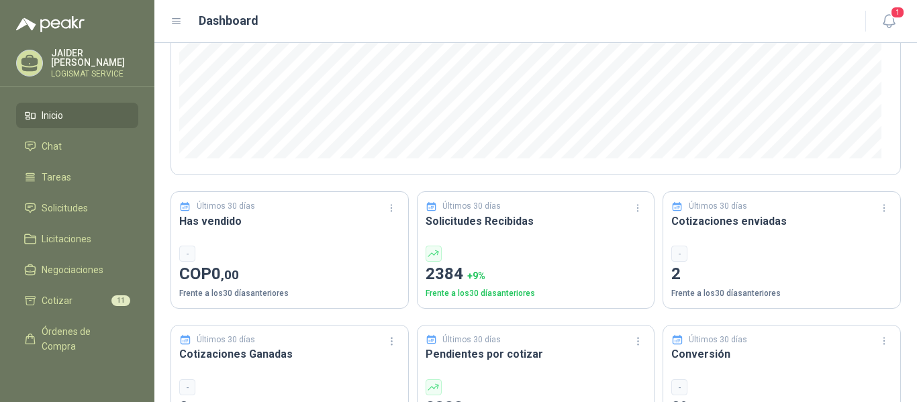
scroll to position [242, 0]
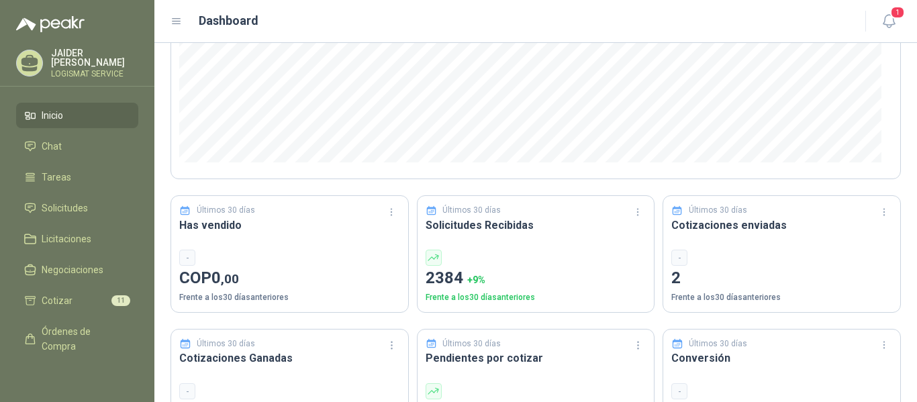
drag, startPoint x: 142, startPoint y: 136, endPoint x: 150, endPoint y: 126, distance: 12.8
click at [150, 126] on ul "Inicio Chat Tareas Solicitudes Licitaciones Negociaciones Cotizar 11 Órdenes de…" at bounding box center [77, 236] width 154 height 267
click at [99, 50] on p "[PERSON_NAME]" at bounding box center [94, 57] width 87 height 19
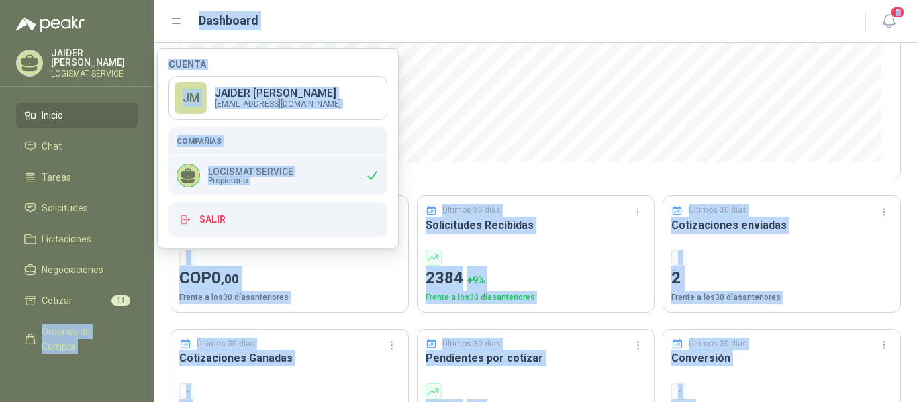
drag, startPoint x: 150, startPoint y: 220, endPoint x: 152, endPoint y: 287, distance: 67.9
click at [152, 287] on body "[PERSON_NAME] LOGISMAT SERVICE Inicio Chat Tareas Solicitudes Licitaciones Nego…" at bounding box center [458, 201] width 917 height 402
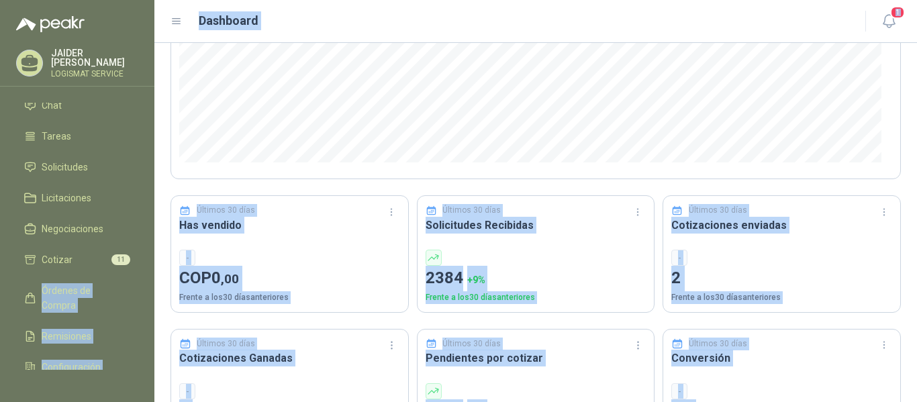
scroll to position [99, 0]
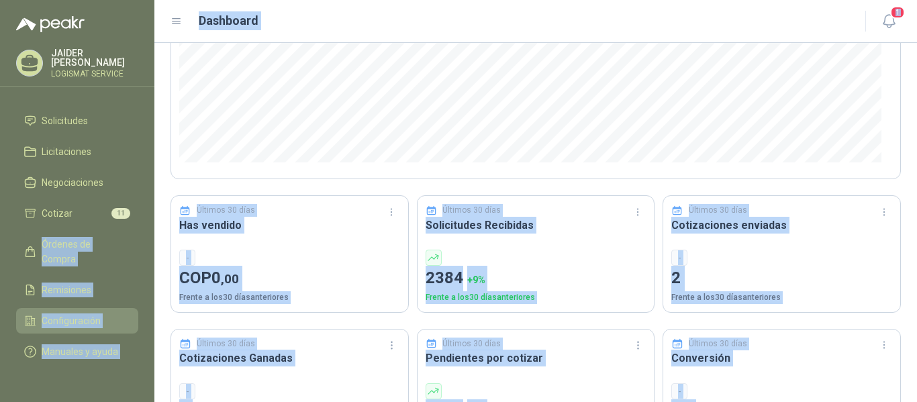
click at [89, 314] on span "Configuración" at bounding box center [71, 321] width 59 height 15
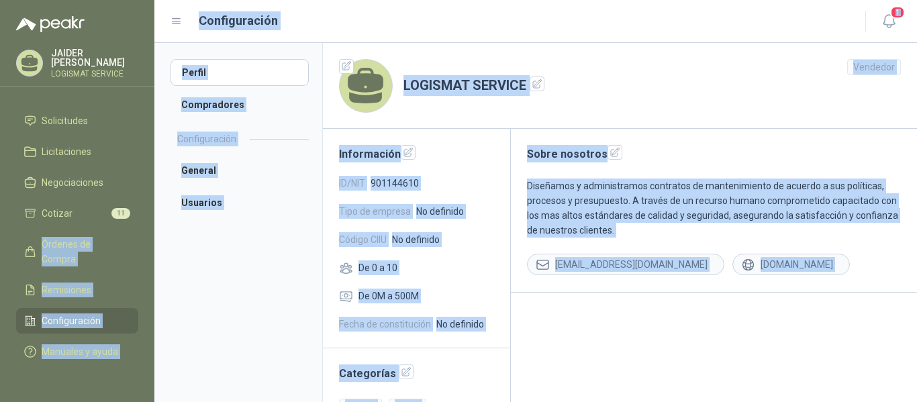
click at [289, 219] on aside "Perfil Compradores Configuración General Usuarios" at bounding box center [238, 222] width 168 height 359
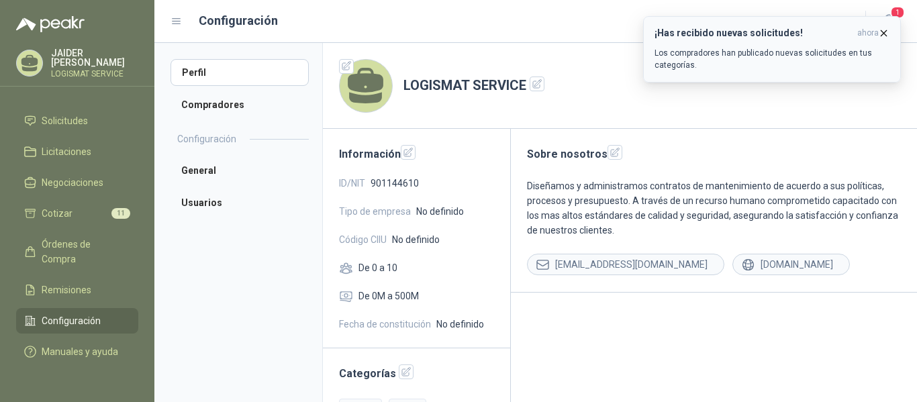
click at [883, 36] on icon "button" at bounding box center [884, 33] width 11 height 11
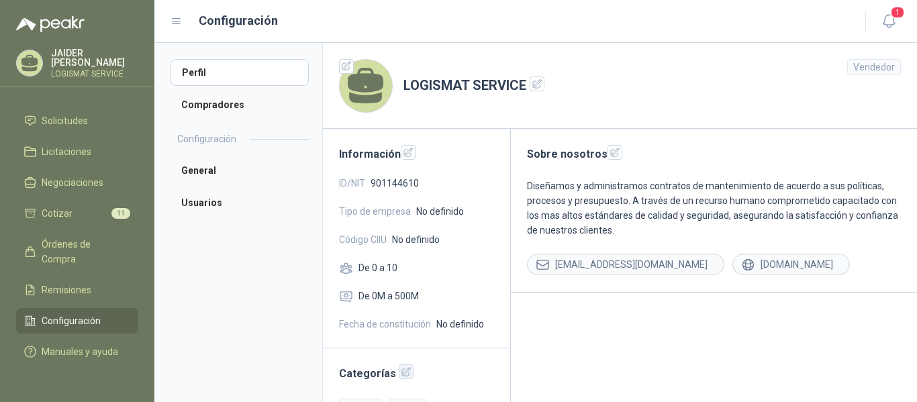
click at [402, 373] on icon "button" at bounding box center [406, 372] width 9 height 9
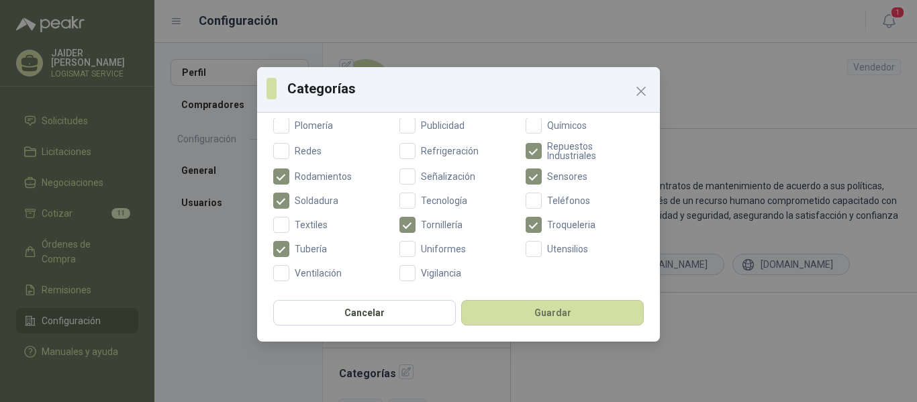
scroll to position [595, 0]
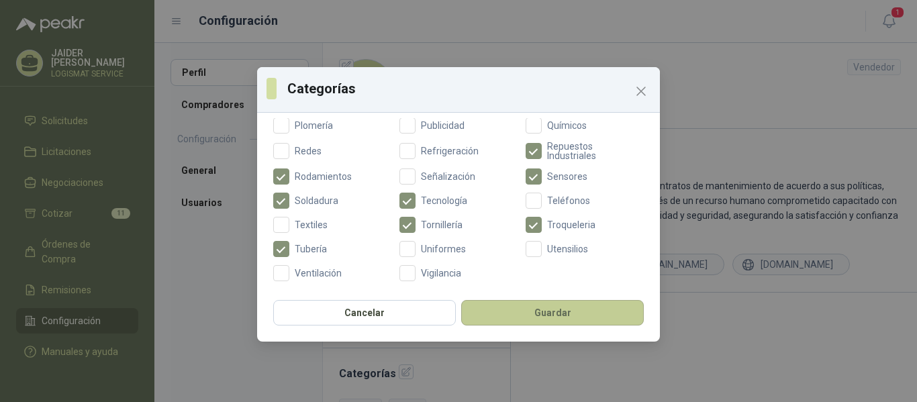
click at [519, 311] on button "Guardar" at bounding box center [552, 313] width 183 height 26
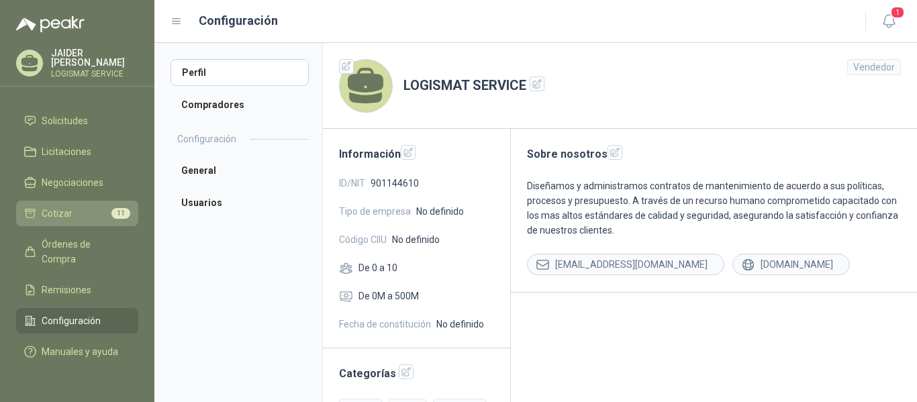
click at [43, 206] on span "Cotizar" at bounding box center [57, 213] width 31 height 15
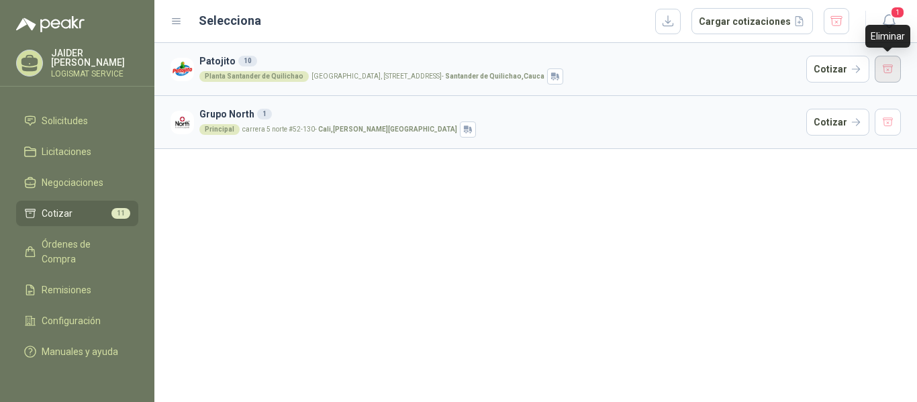
click at [885, 69] on button "button" at bounding box center [888, 69] width 27 height 27
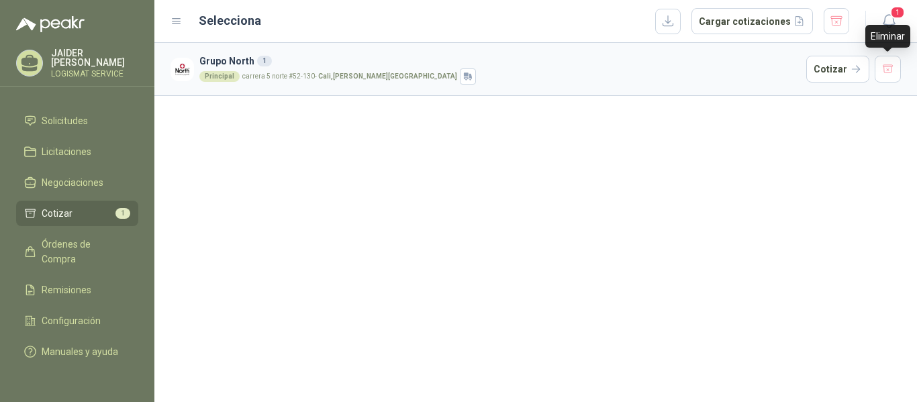
click at [885, 69] on button "button" at bounding box center [888, 69] width 27 height 27
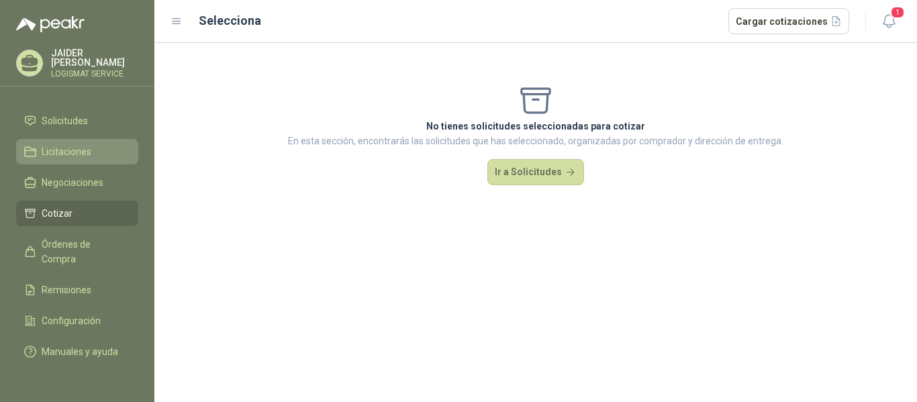
click at [58, 144] on span "Licitaciones" at bounding box center [67, 151] width 50 height 15
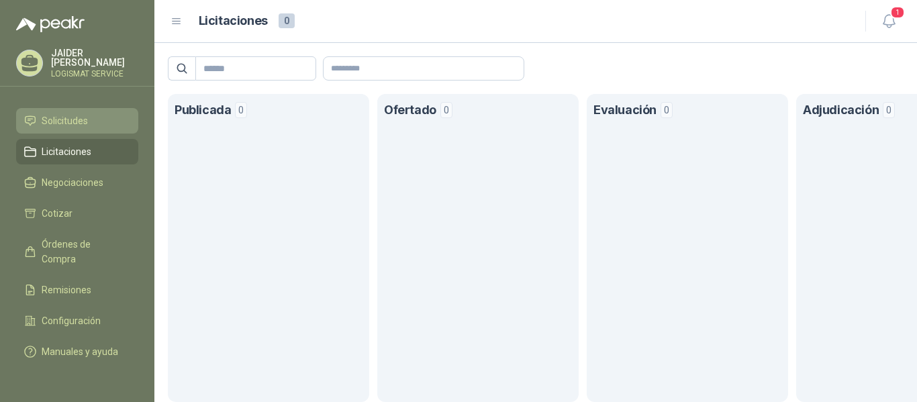
click at [59, 114] on span "Solicitudes" at bounding box center [65, 121] width 46 height 15
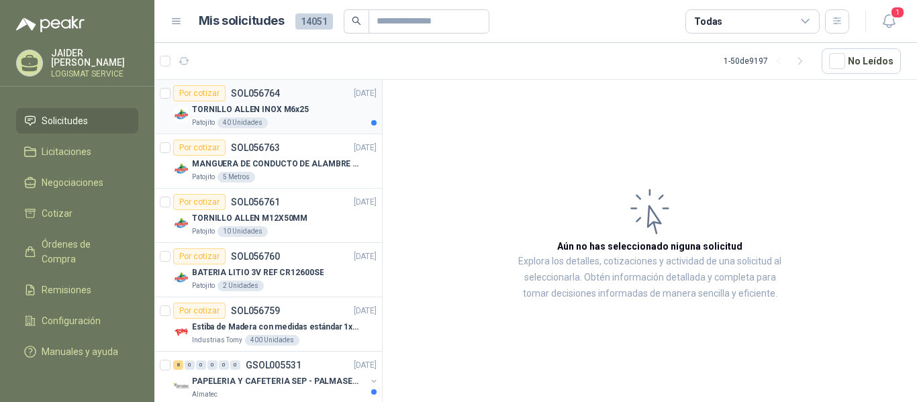
click at [287, 118] on div "Patojito 40 Unidades" at bounding box center [284, 123] width 185 height 11
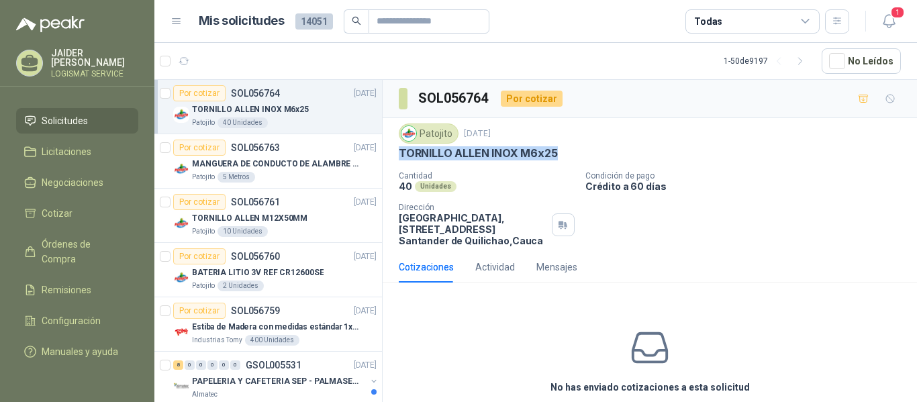
drag, startPoint x: 555, startPoint y: 152, endPoint x: 391, endPoint y: 156, distance: 164.6
click at [391, 156] on div "Patojito [DATE] TORNILLO [PERSON_NAME] INOX M6x25 Cantidad 40 Unidades Condició…" at bounding box center [650, 185] width 535 height 134
copy p "TORNILLO ALLEN INOX M6x25"
click at [275, 158] on p "MANGUERA DE CONDUCTO DE ALAMBRE DE ACERO PU" at bounding box center [275, 164] width 167 height 13
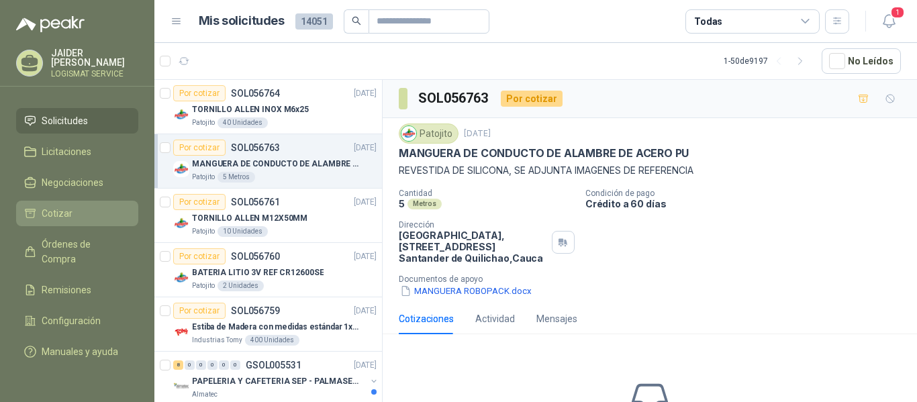
click at [83, 206] on li "Cotizar" at bounding box center [77, 213] width 106 height 15
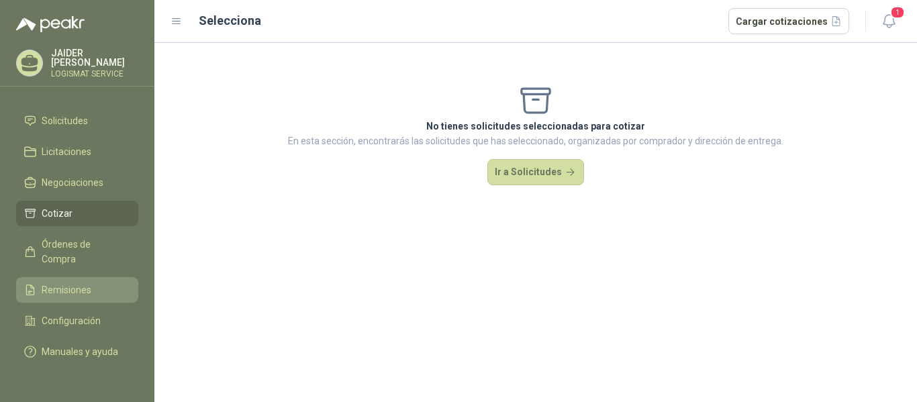
click at [87, 283] on span "Remisiones" at bounding box center [67, 290] width 50 height 15
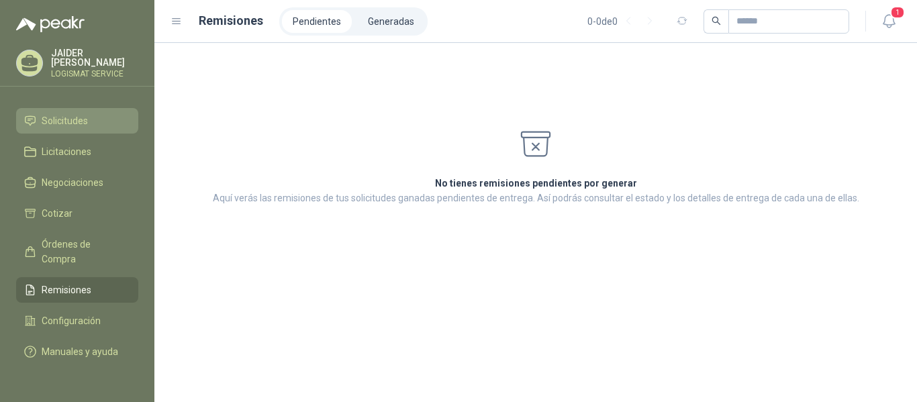
click at [93, 114] on li "Solicitudes" at bounding box center [77, 121] width 106 height 15
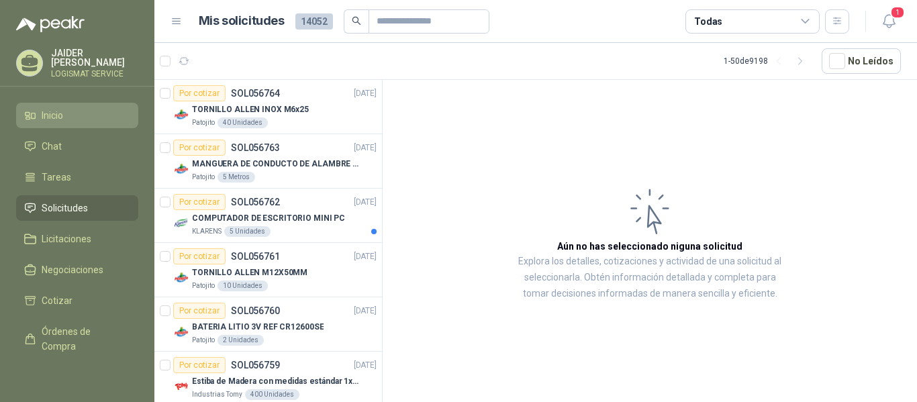
click at [54, 113] on span "Inicio" at bounding box center [52, 115] width 21 height 15
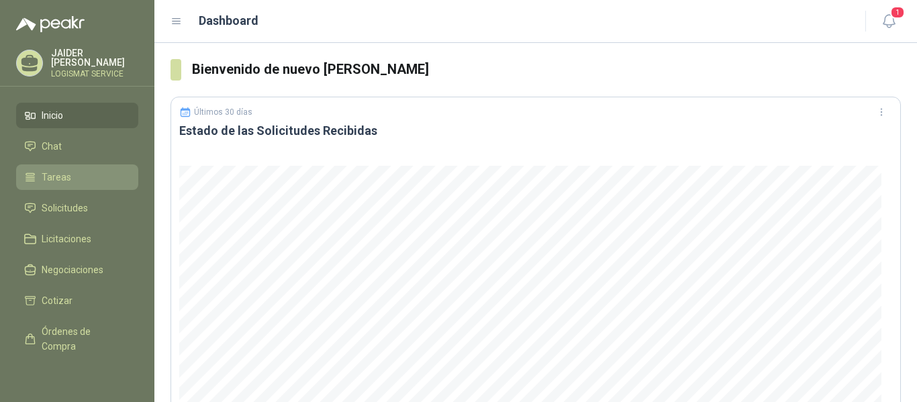
click at [71, 177] on li "Tareas" at bounding box center [77, 177] width 106 height 15
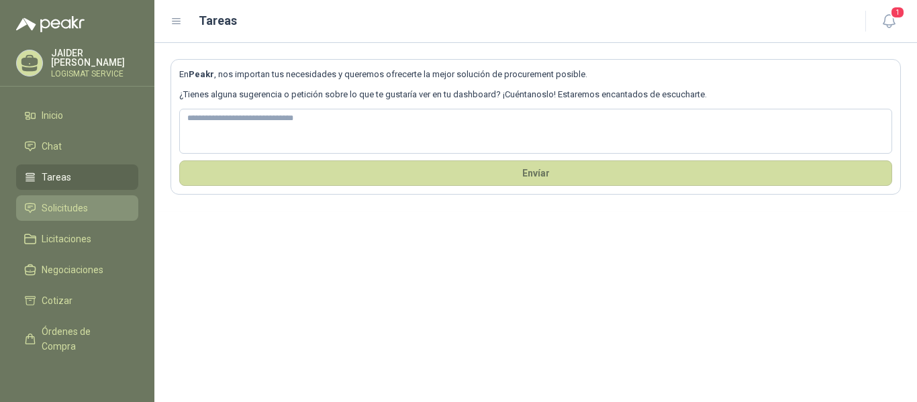
click at [71, 197] on link "Solicitudes" at bounding box center [77, 208] width 122 height 26
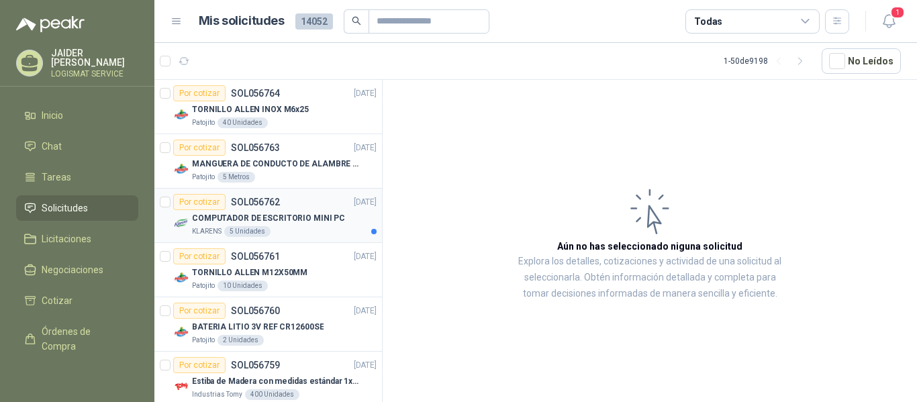
click at [311, 226] on div "COMPUTADOR DE ESCRITORIO MINI PC" at bounding box center [284, 218] width 185 height 16
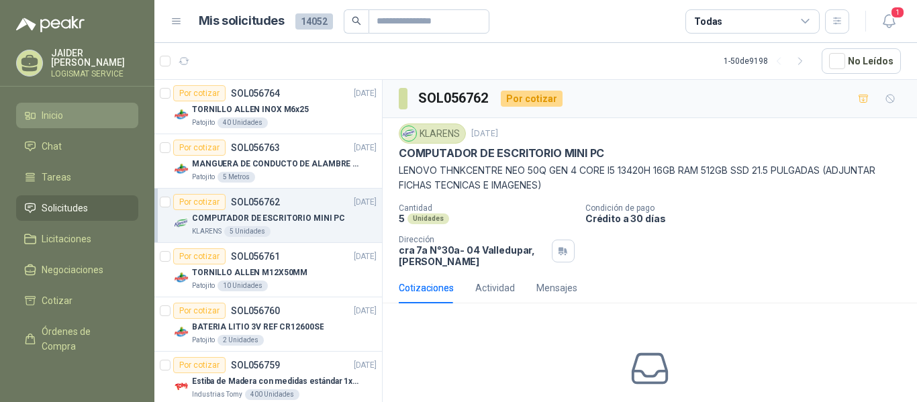
click at [79, 112] on li "Inicio" at bounding box center [77, 115] width 106 height 15
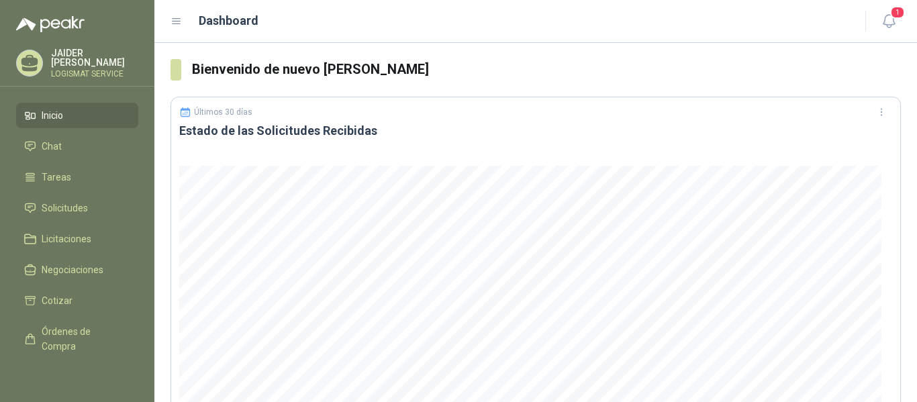
click at [184, 19] on div "Dashboard" at bounding box center [510, 20] width 679 height 19
click at [173, 19] on icon at bounding box center [177, 21] width 12 height 12
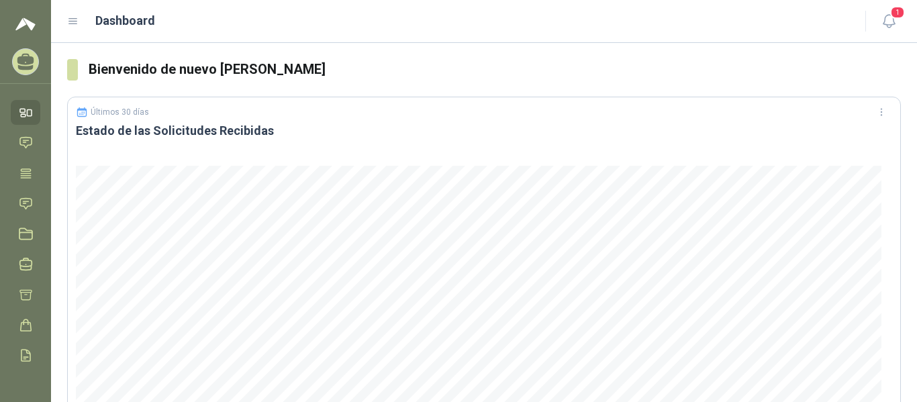
click at [73, 21] on icon at bounding box center [73, 21] width 8 height 5
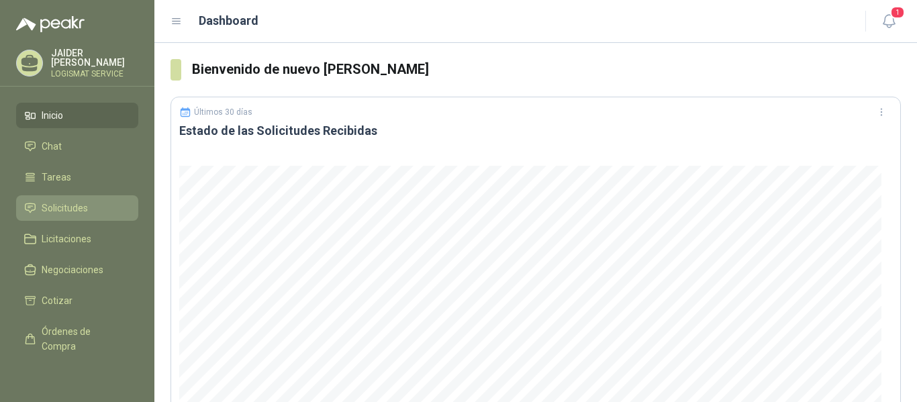
click at [86, 202] on span "Solicitudes" at bounding box center [65, 208] width 46 height 15
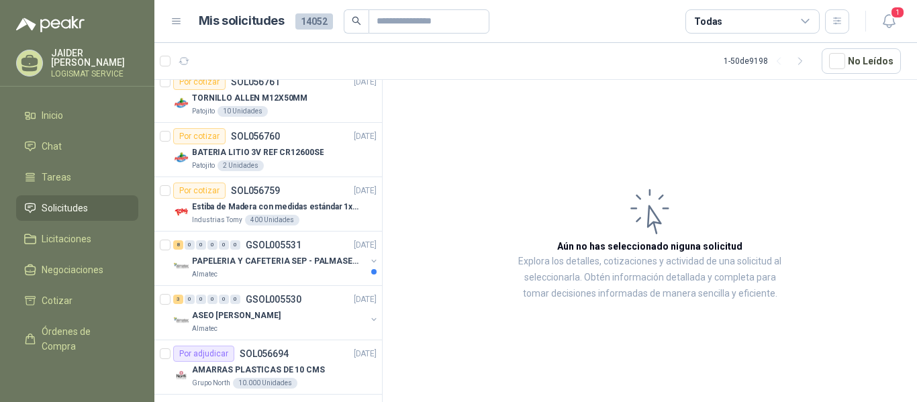
scroll to position [180, 0]
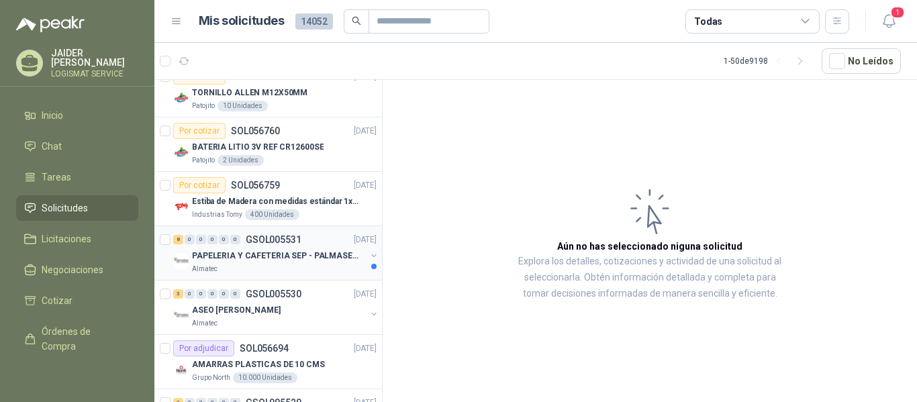
click at [293, 256] on p "PAPELERIA Y CAFETERIA SEP - PALMASECA" at bounding box center [275, 256] width 167 height 13
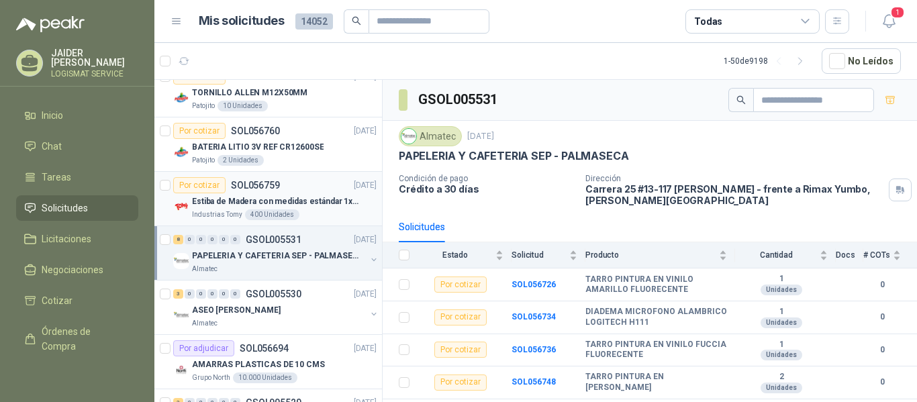
click at [291, 191] on div "Por cotizar SOL056759 [DATE]" at bounding box center [275, 185] width 204 height 16
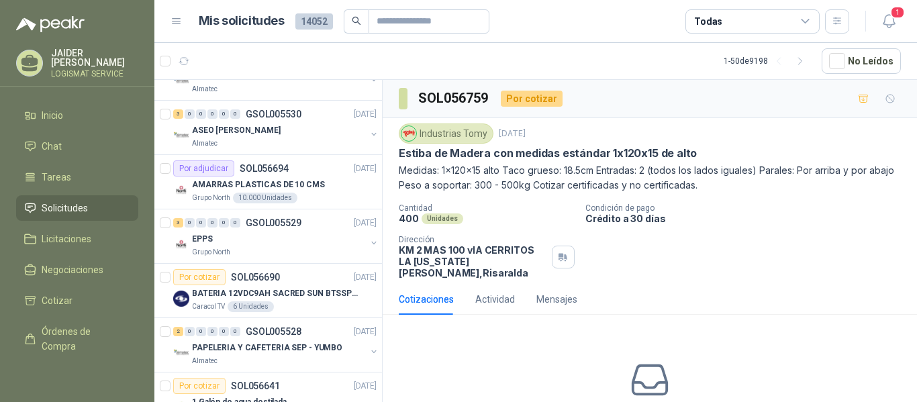
scroll to position [384, 0]
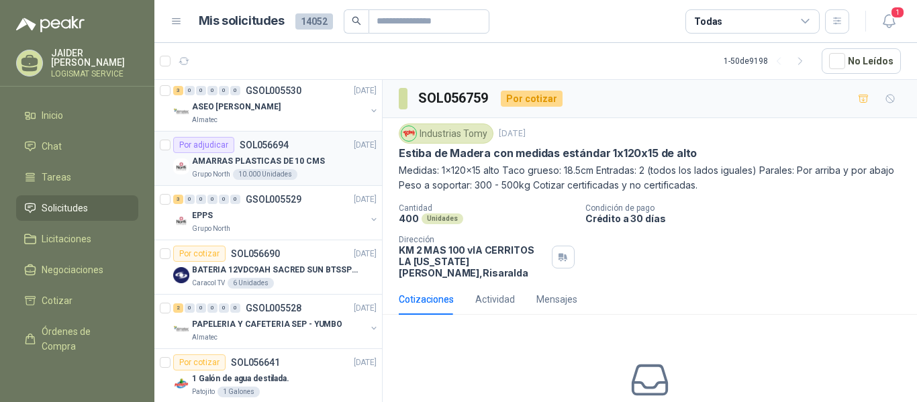
click at [323, 175] on div "Grupo North 10.000 Unidades" at bounding box center [284, 174] width 185 height 11
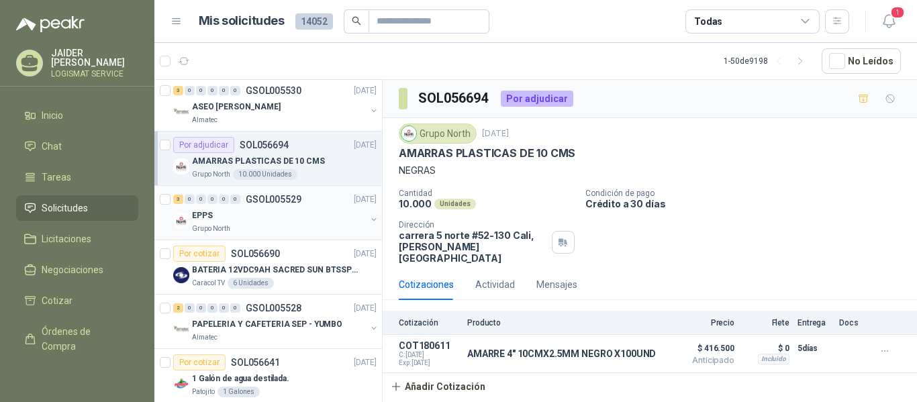
click at [311, 207] on div "3 0 0 0 0 0 GSOL005529 [DATE]" at bounding box center [276, 199] width 206 height 16
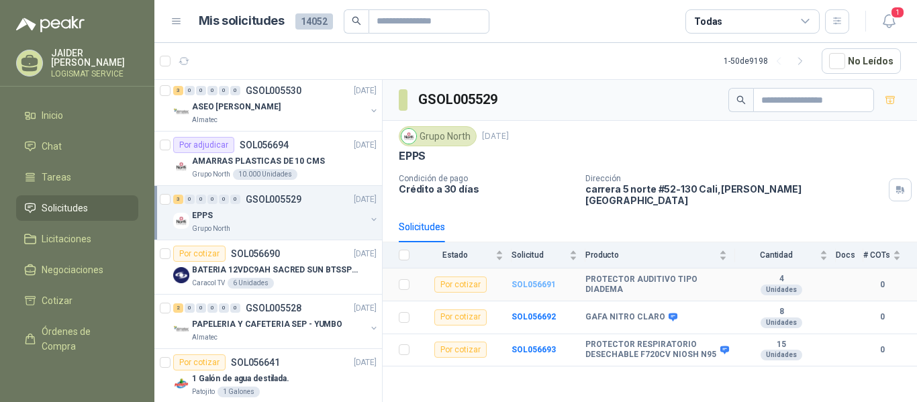
click at [523, 280] on b "SOL056691" at bounding box center [534, 284] width 44 height 9
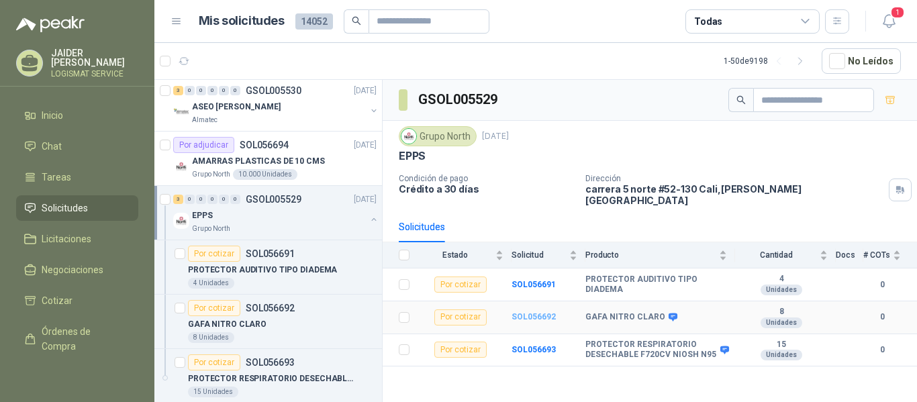
click at [531, 312] on b "SOL056692" at bounding box center [534, 316] width 44 height 9
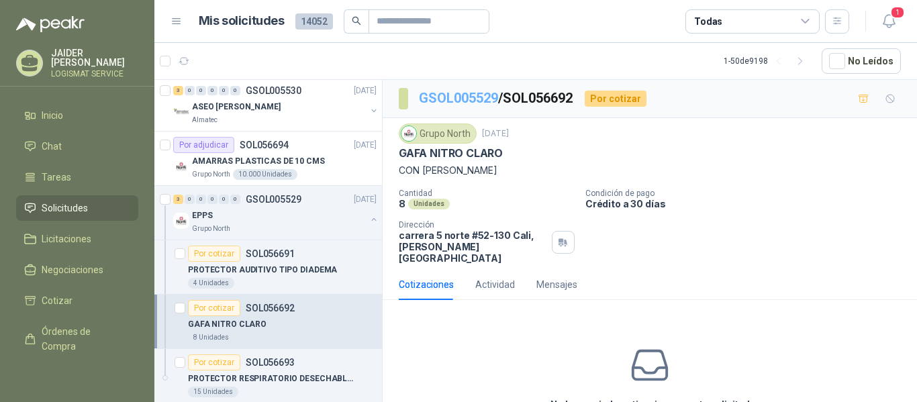
click at [446, 93] on link "GSOL005529" at bounding box center [458, 98] width 79 height 16
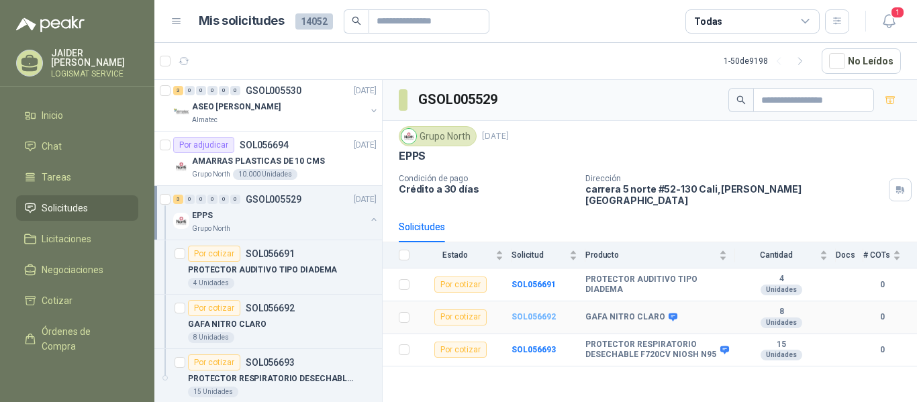
click at [541, 312] on b "SOL056692" at bounding box center [534, 316] width 44 height 9
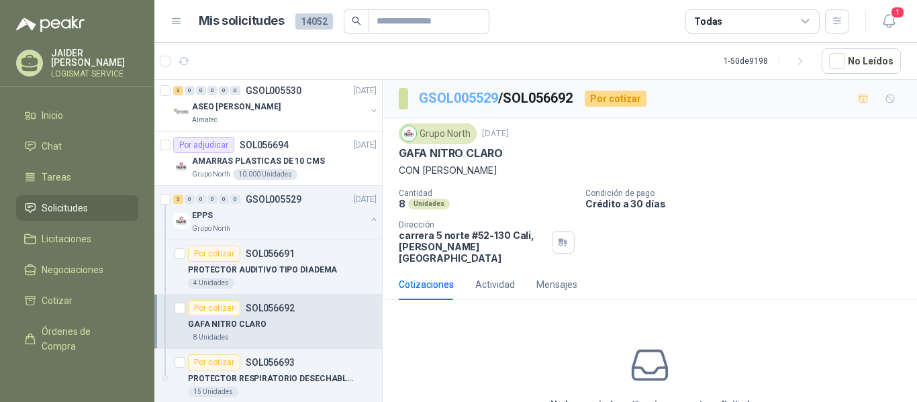
click at [474, 99] on link "GSOL005529" at bounding box center [458, 98] width 79 height 16
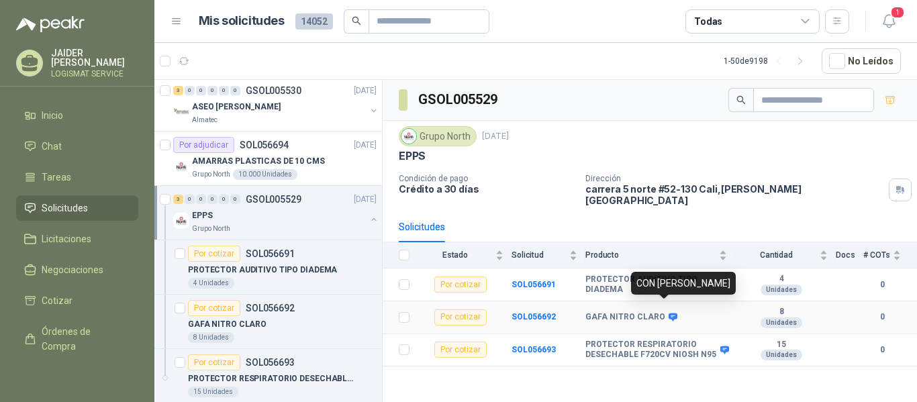
click at [668, 312] on icon at bounding box center [673, 317] width 10 height 10
click at [316, 201] on div "3 0 0 0 0 0 GSOL005529 [DATE]" at bounding box center [276, 199] width 206 height 16
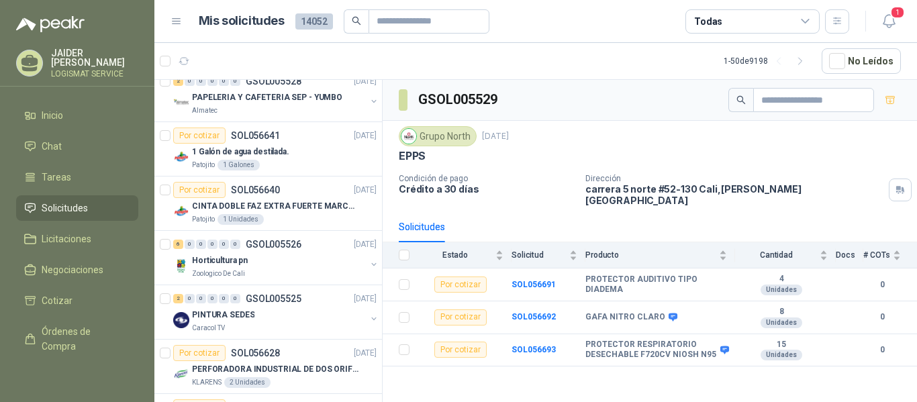
scroll to position [627, 0]
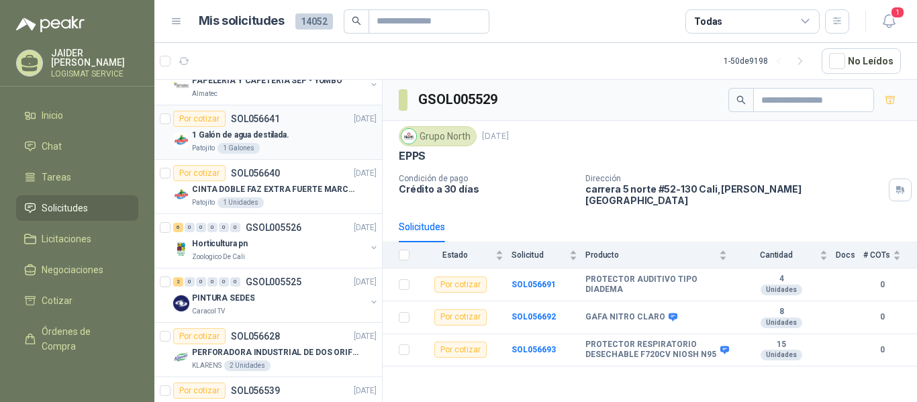
click at [304, 126] on div "Por cotizar SOL056641 [DATE]" at bounding box center [275, 119] width 204 height 16
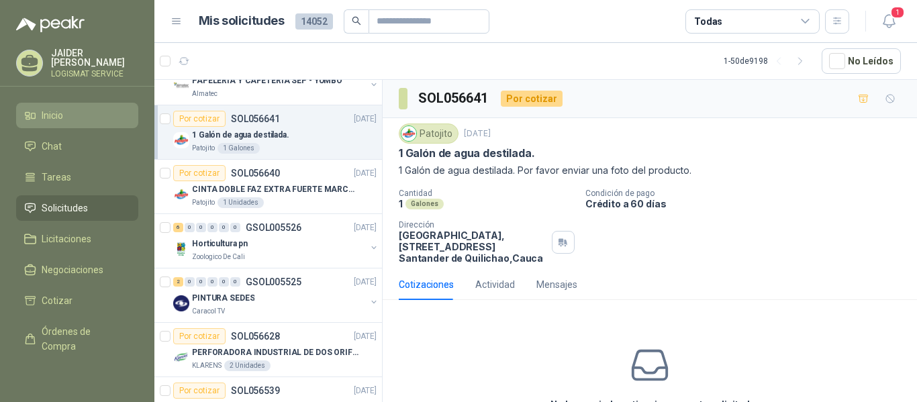
click at [71, 111] on li "Inicio" at bounding box center [77, 115] width 106 height 15
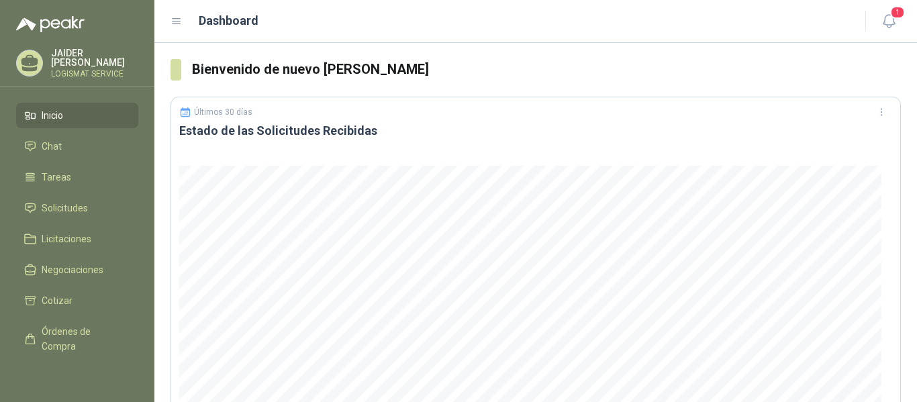
click at [17, 53] on div "[PERSON_NAME] LOGISMAT SERVICE" at bounding box center [77, 63] width 122 height 30
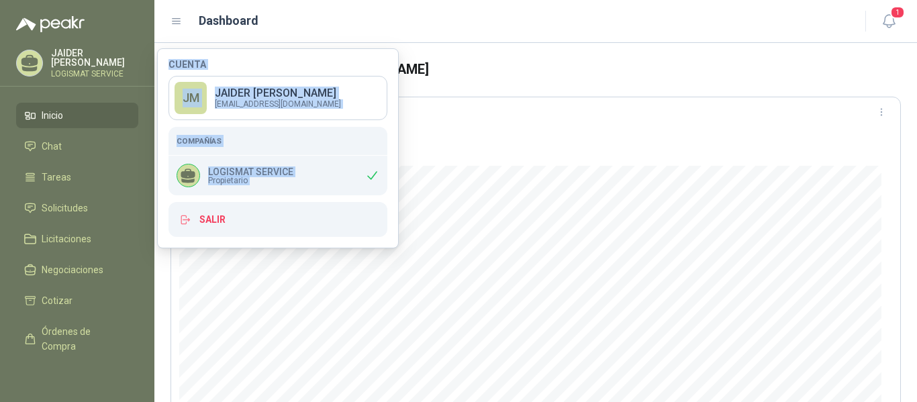
drag, startPoint x: 149, startPoint y: 199, endPoint x: 155, endPoint y: 324, distance: 125.1
click at [155, 324] on body "[PERSON_NAME] LOGISMAT SERVICE Inicio Chat Tareas Solicitudes Licitaciones Nego…" at bounding box center [458, 201] width 917 height 402
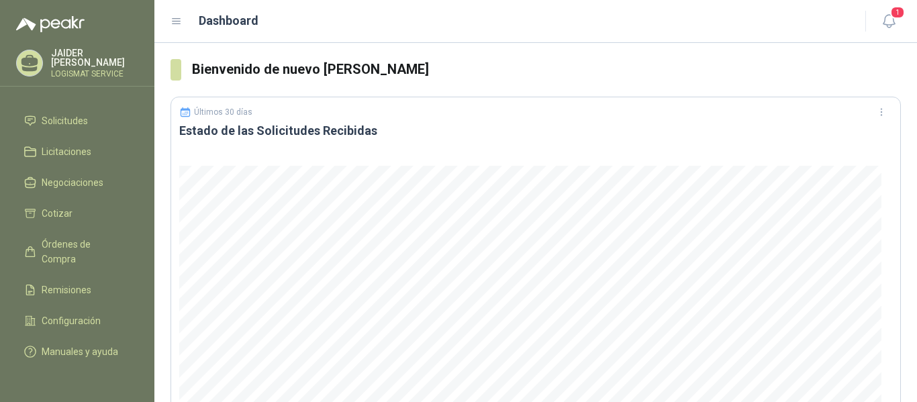
scroll to position [99, 0]
click at [77, 314] on span "Configuración" at bounding box center [71, 321] width 59 height 15
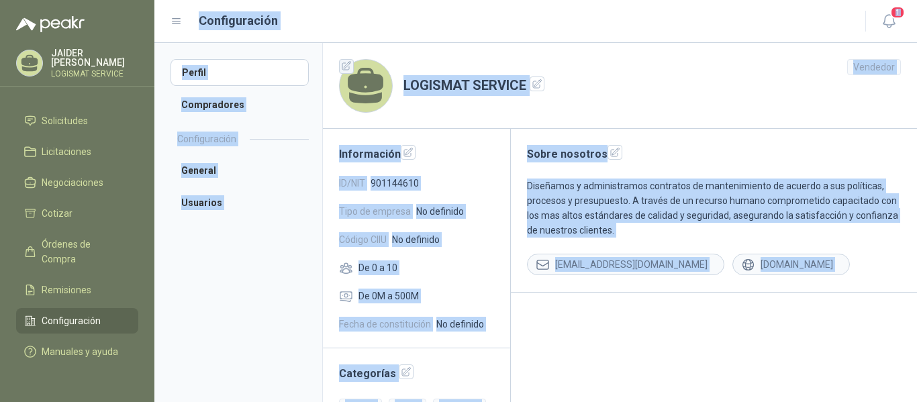
click at [343, 66] on icon "button" at bounding box center [347, 66] width 9 height 9
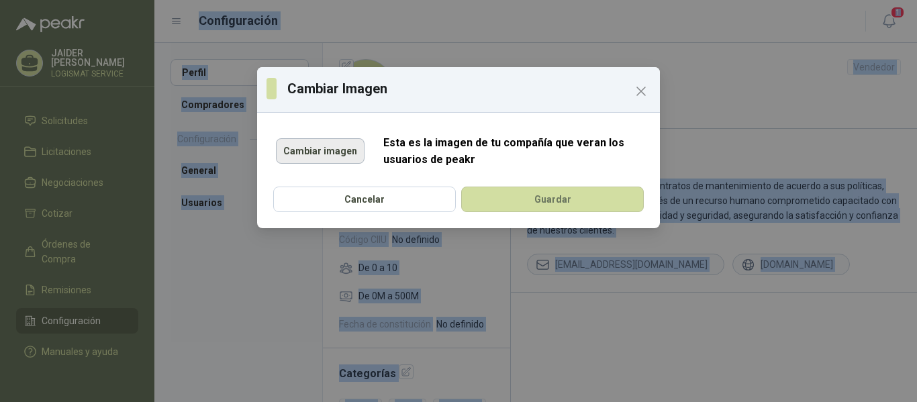
click at [337, 154] on button "Cambiar imagen" at bounding box center [320, 151] width 89 height 26
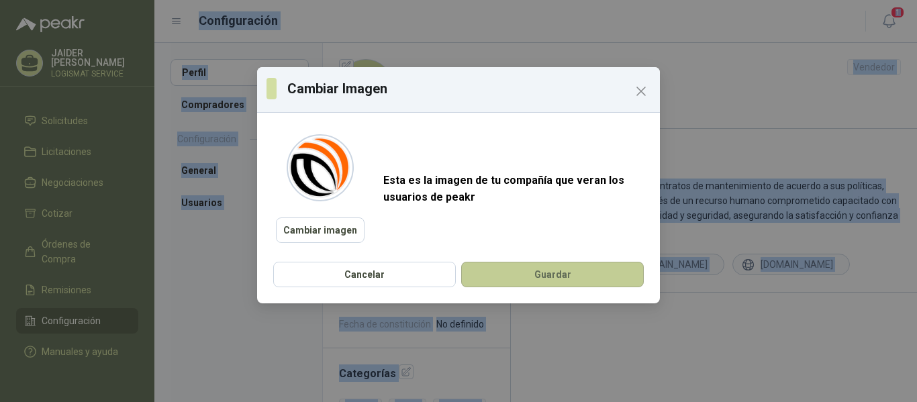
click at [524, 281] on button "Guardar" at bounding box center [552, 275] width 183 height 26
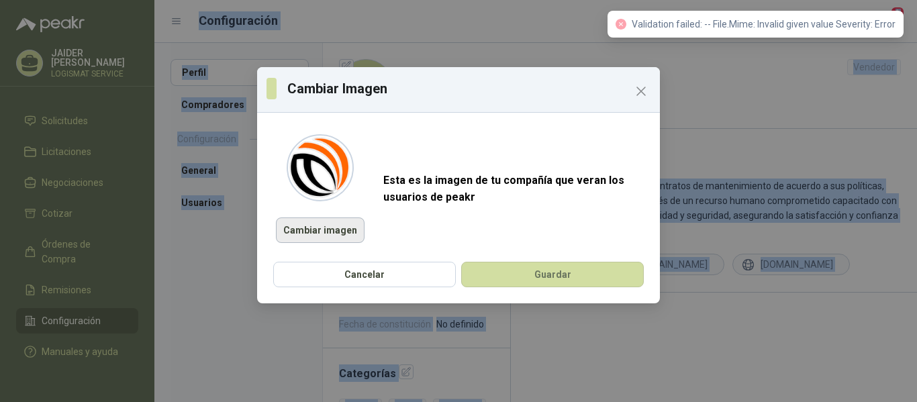
click at [339, 227] on button "Cambiar imagen" at bounding box center [320, 231] width 89 height 26
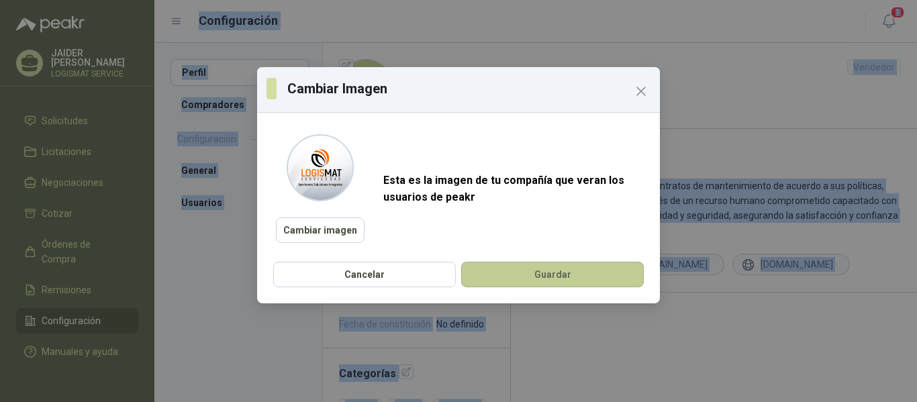
click at [519, 273] on button "Guardar" at bounding box center [552, 275] width 183 height 26
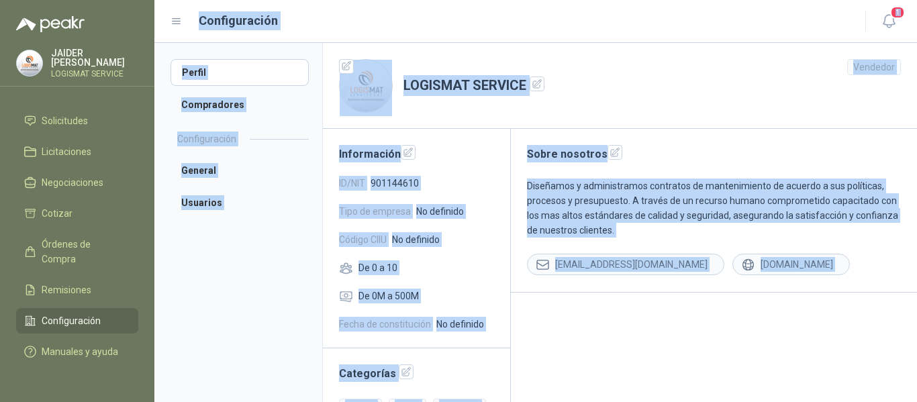
click at [482, 114] on header "LOGISMAT SERVICE Vendedor" at bounding box center [620, 86] width 594 height 86
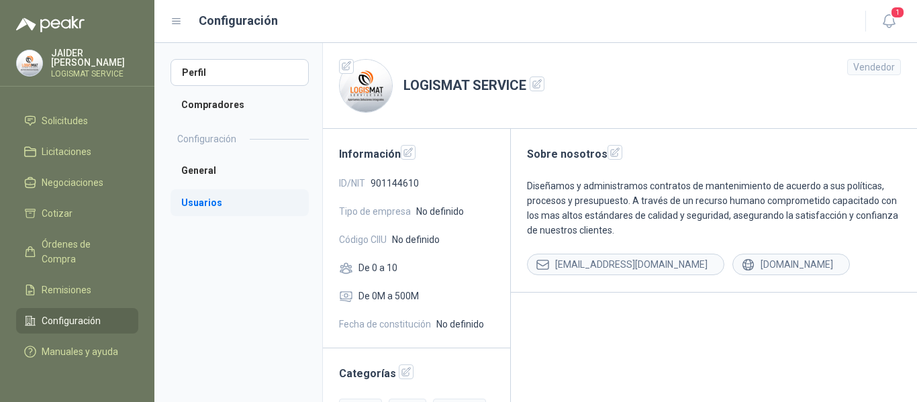
click at [232, 208] on li "Usuarios" at bounding box center [240, 202] width 138 height 27
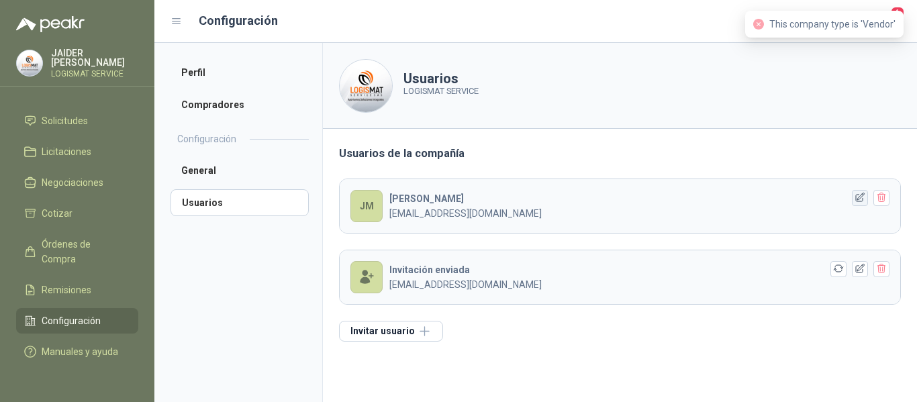
click at [864, 197] on icon "button" at bounding box center [860, 197] width 11 height 11
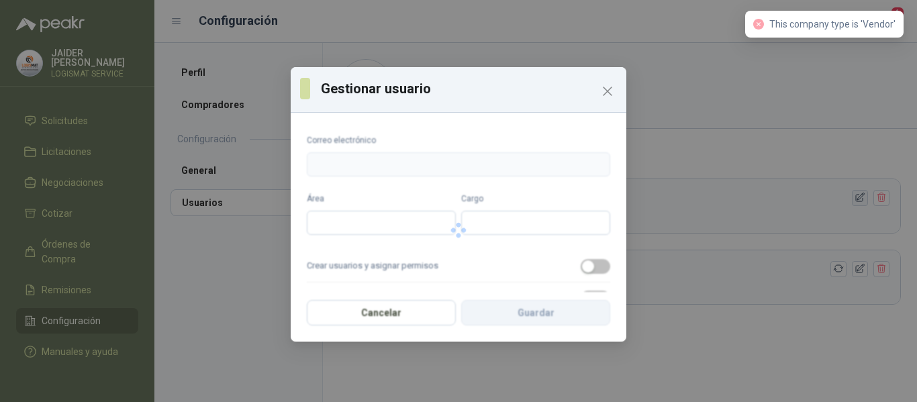
type input "**********"
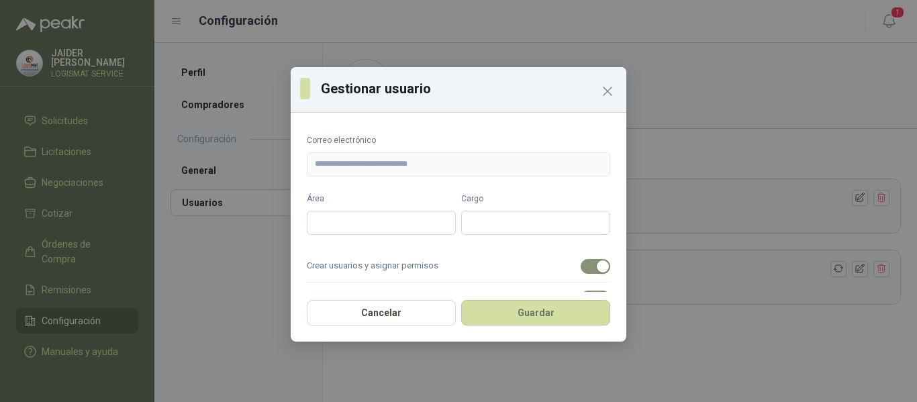
click at [477, 121] on div "**********" at bounding box center [459, 205] width 336 height 174
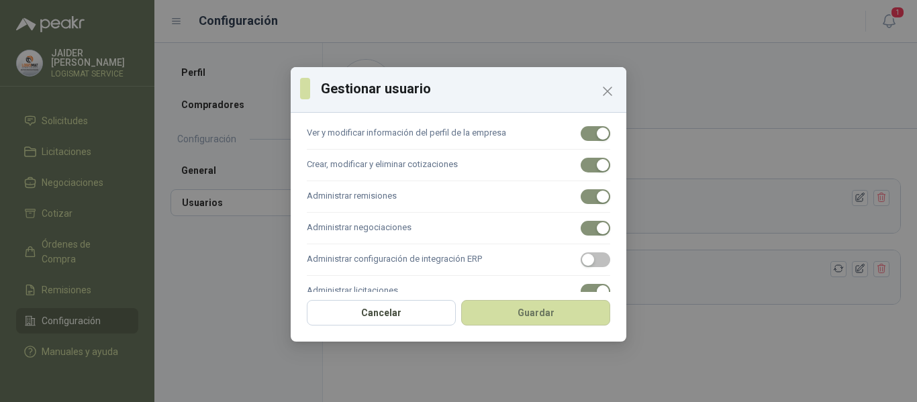
scroll to position [222, 0]
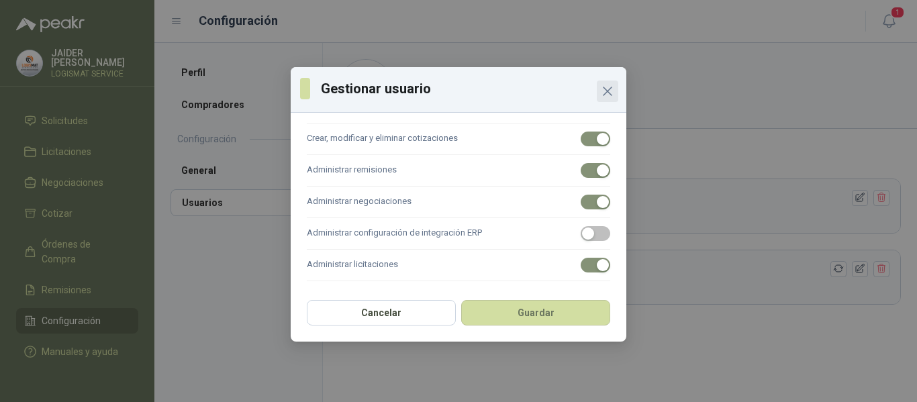
click at [607, 94] on icon "Close" at bounding box center [608, 91] width 16 height 16
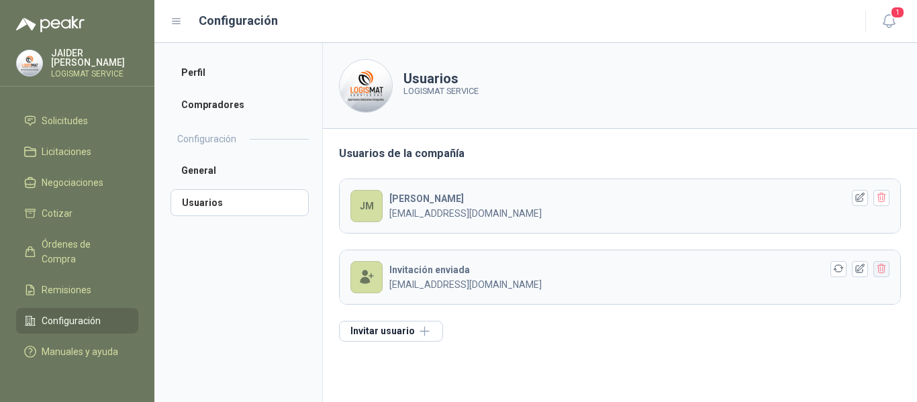
click at [884, 267] on icon "button" at bounding box center [881, 268] width 11 height 11
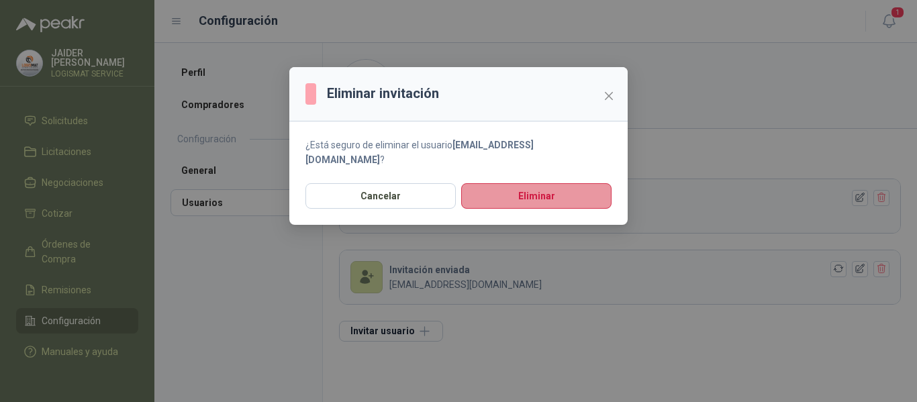
click at [555, 185] on button "Eliminar" at bounding box center [536, 196] width 150 height 26
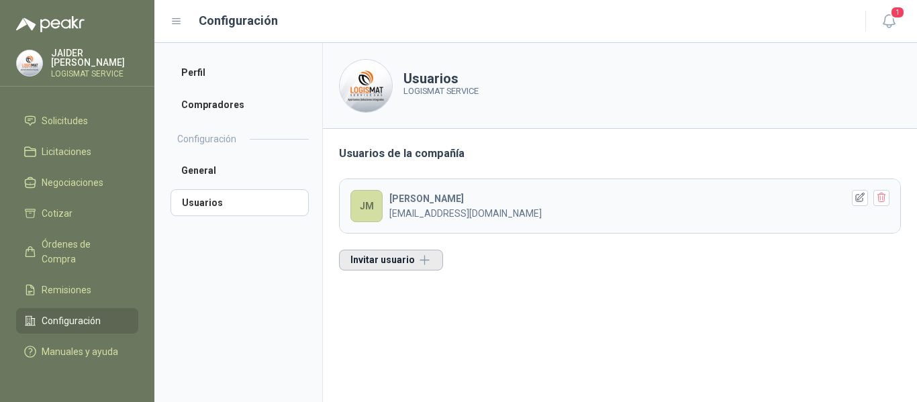
click at [387, 263] on button "Invitar usuario" at bounding box center [391, 260] width 104 height 21
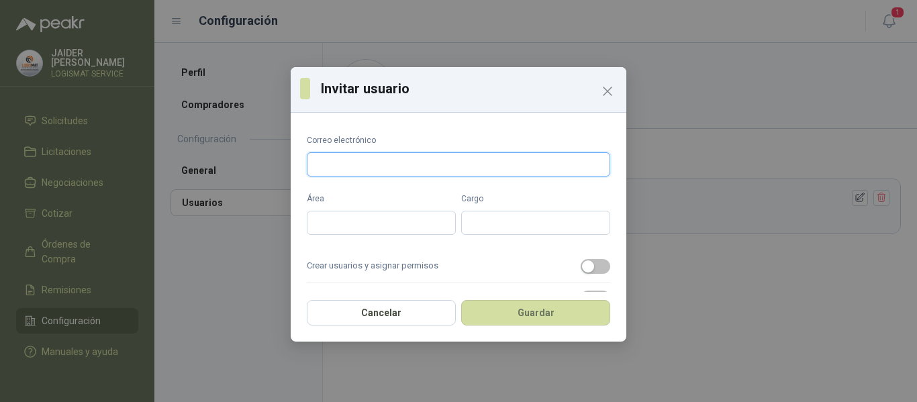
click at [347, 154] on input "Correo electrónico" at bounding box center [459, 164] width 304 height 24
type input "*"
click at [320, 161] on input "**********" at bounding box center [459, 164] width 304 height 24
type input "**********"
click at [345, 213] on input "Área" at bounding box center [381, 223] width 149 height 24
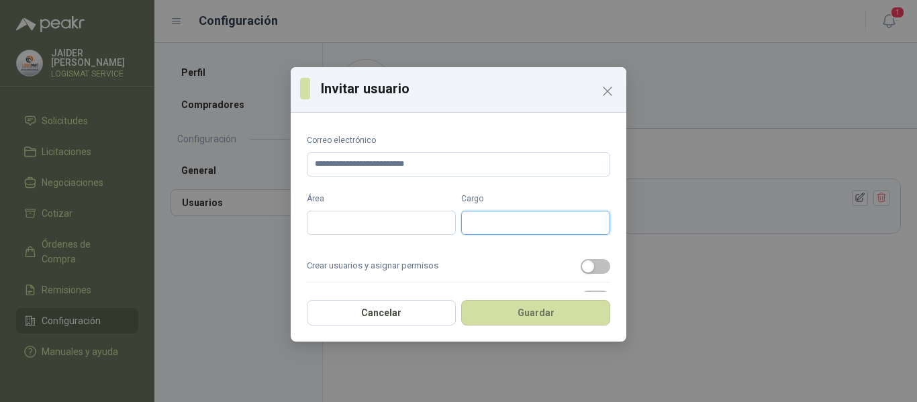
click at [506, 223] on input "Cargo" at bounding box center [535, 223] width 149 height 24
click at [390, 225] on input "Área" at bounding box center [381, 223] width 149 height 24
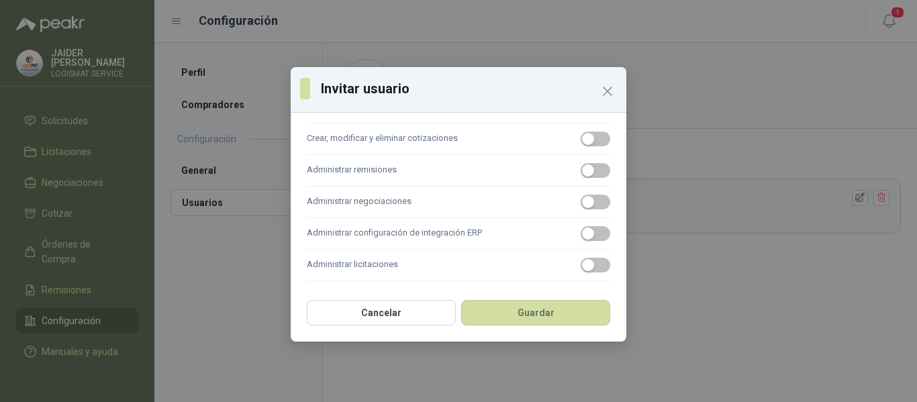
scroll to position [0, 0]
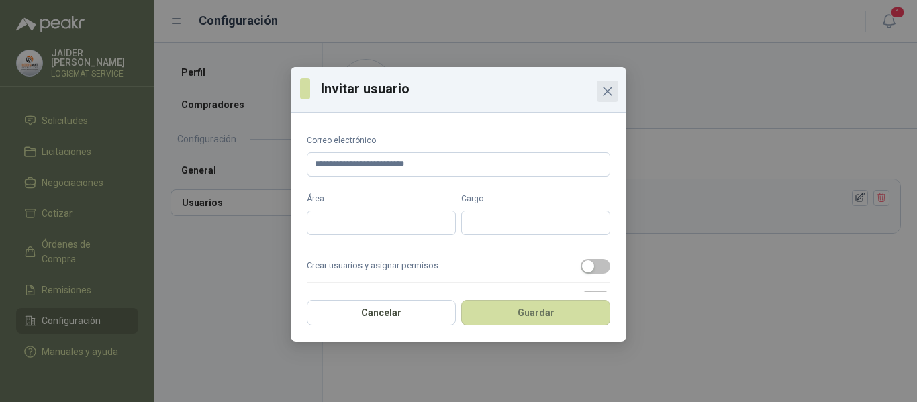
click at [606, 91] on icon "Close" at bounding box center [608, 91] width 16 height 16
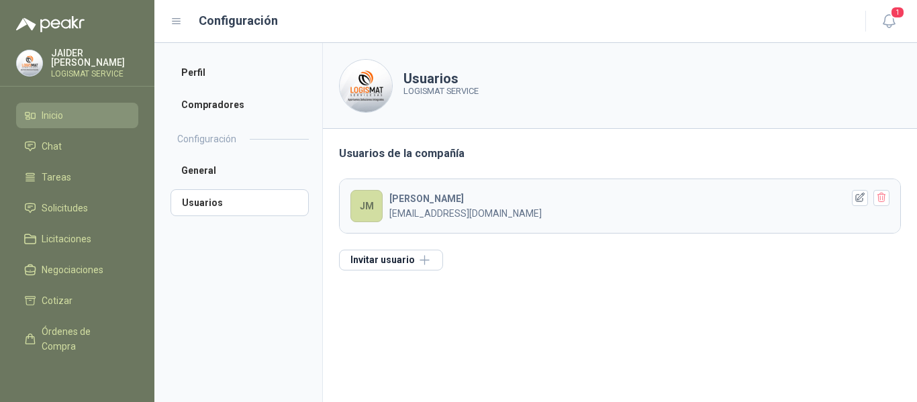
click at [46, 103] on link "Inicio" at bounding box center [77, 116] width 122 height 26
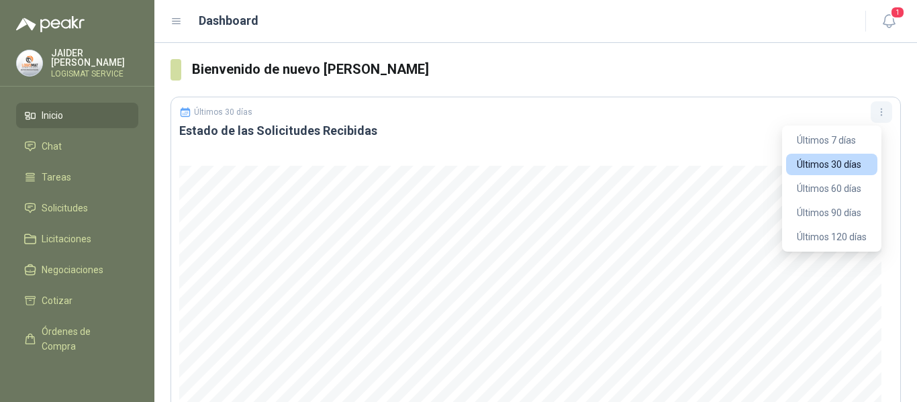
click at [878, 111] on button "button" at bounding box center [881, 111] width 21 height 21
click at [850, 144] on button "Últimos 7 días" at bounding box center [831, 140] width 91 height 21
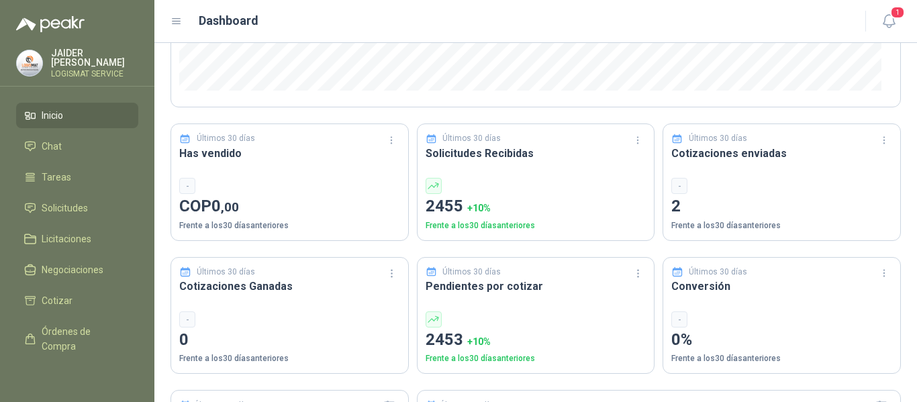
scroll to position [338, 0]
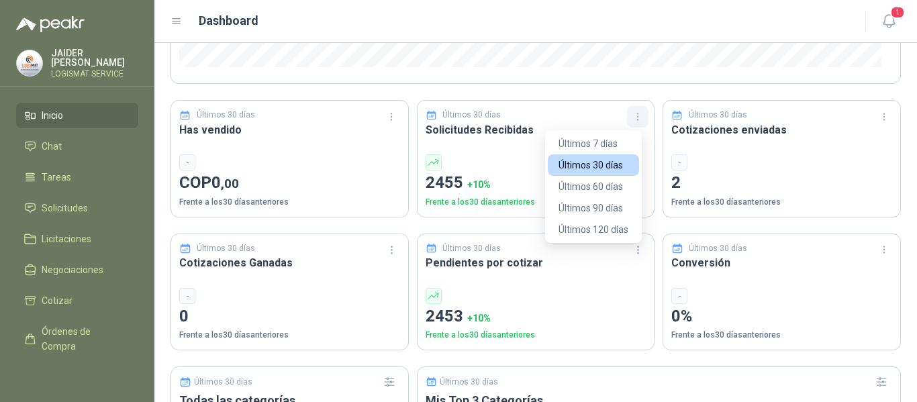
click at [637, 118] on icon "button" at bounding box center [637, 116] width 1 height 1
click at [613, 144] on button "Últimos 7 días" at bounding box center [593, 143] width 91 height 21
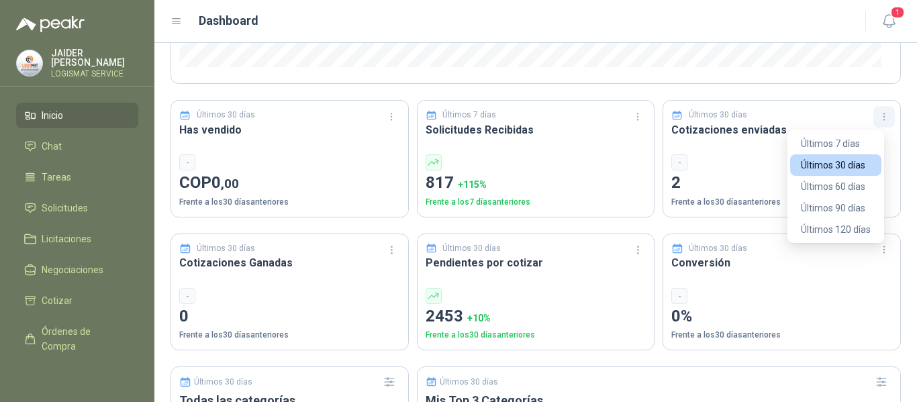
click at [879, 114] on icon "button" at bounding box center [884, 116] width 11 height 11
click at [862, 145] on button "Últimos 7 días" at bounding box center [836, 143] width 91 height 21
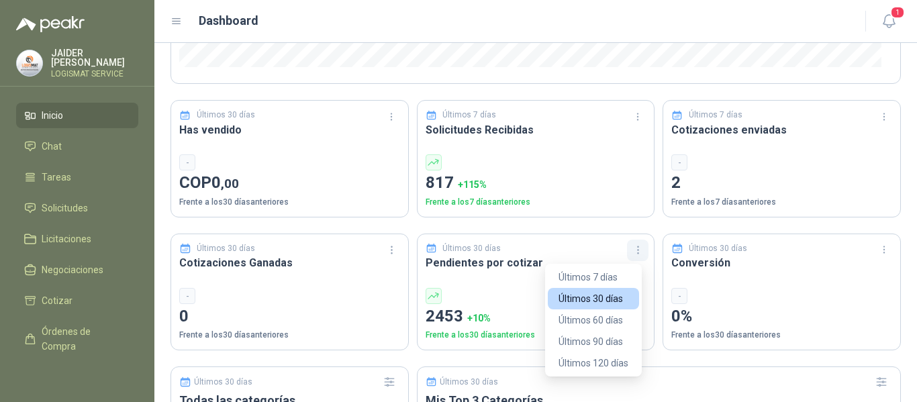
click at [639, 248] on button "button" at bounding box center [637, 250] width 21 height 21
click at [609, 276] on button "Últimos 7 días" at bounding box center [593, 277] width 91 height 21
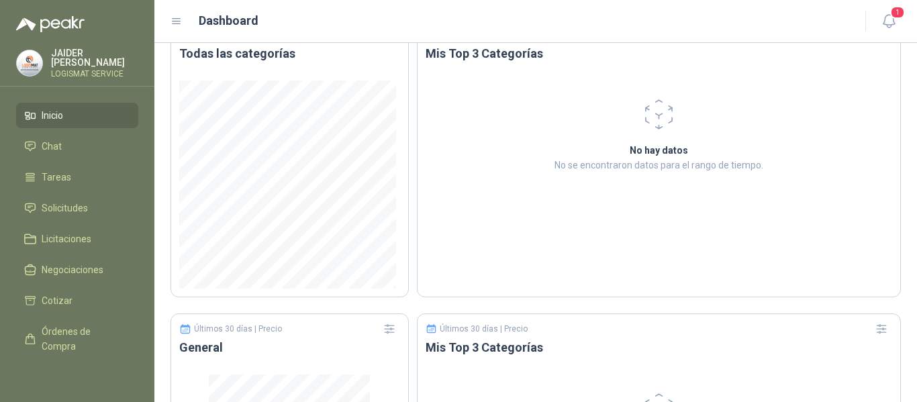
scroll to position [0, 0]
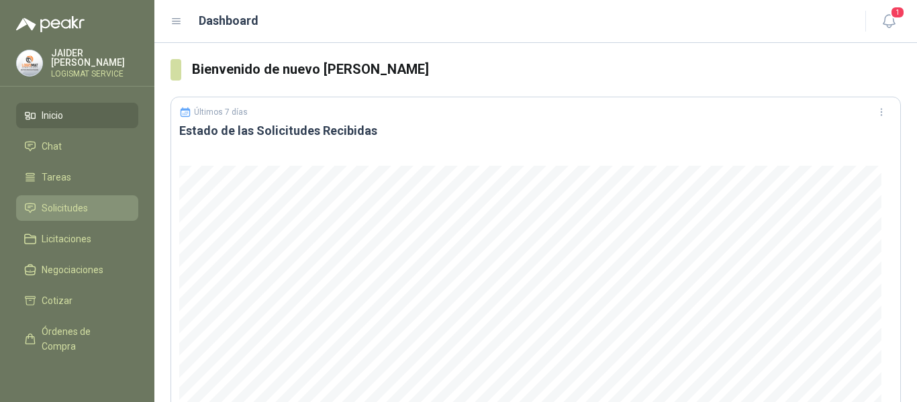
click at [92, 211] on li "Solicitudes" at bounding box center [77, 208] width 106 height 15
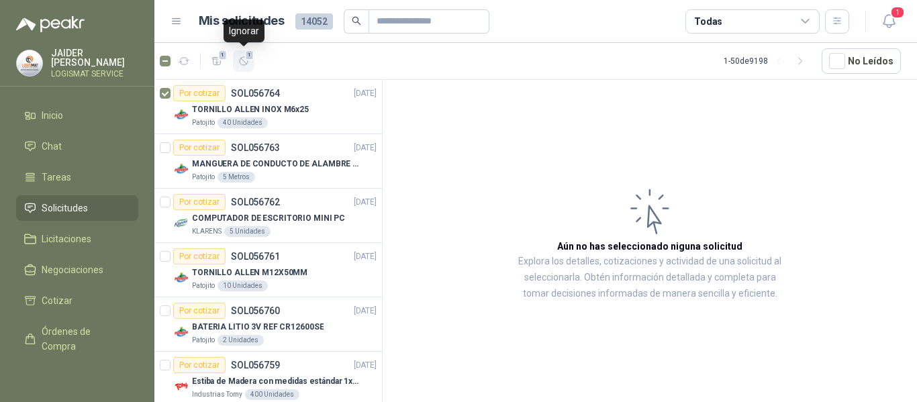
click at [249, 62] on icon "button" at bounding box center [243, 61] width 11 height 11
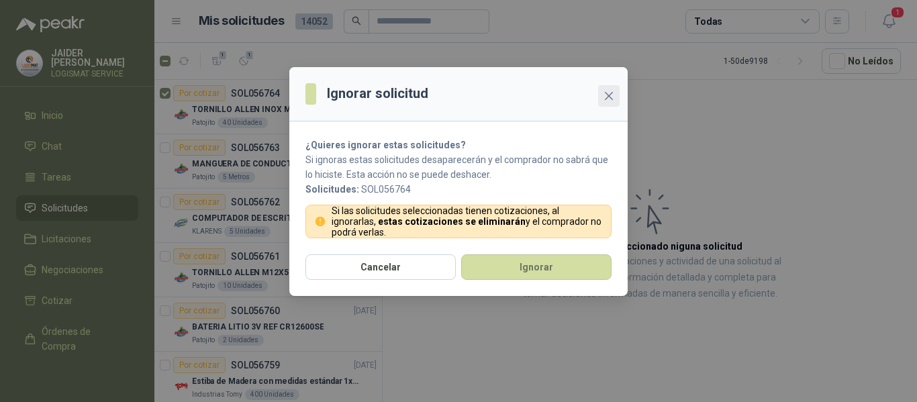
click at [609, 99] on icon "close" at bounding box center [609, 96] width 11 height 11
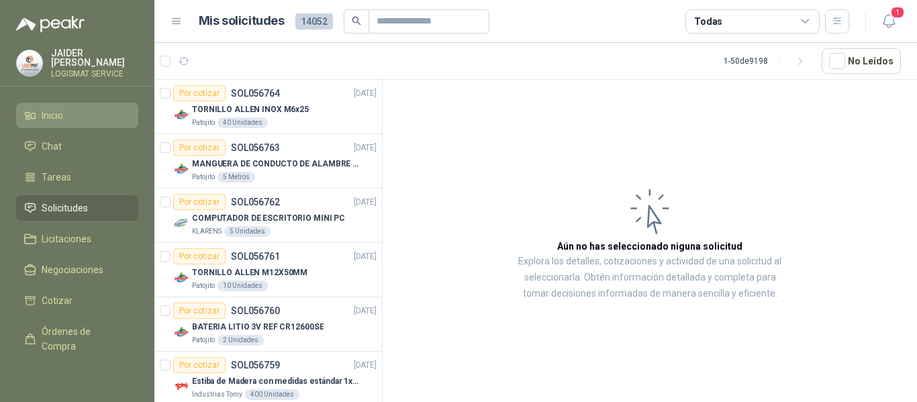
click at [98, 111] on li "Inicio" at bounding box center [77, 115] width 106 height 15
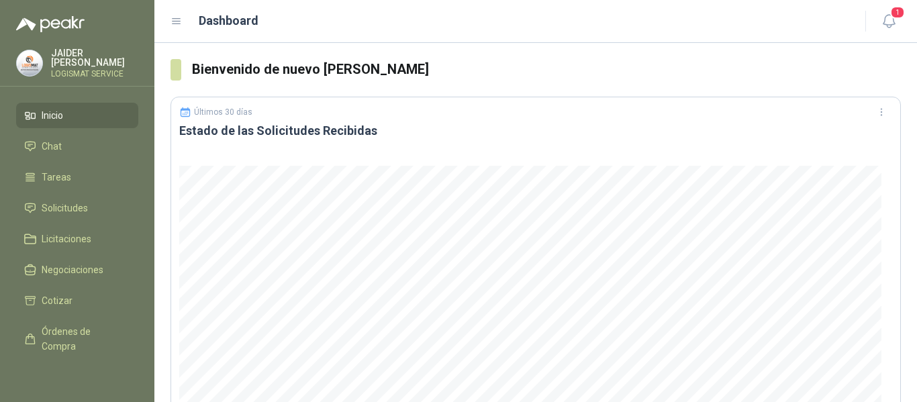
click at [183, 17] on div "Dashboard" at bounding box center [510, 20] width 679 height 19
click at [891, 19] on icon "button" at bounding box center [889, 21] width 17 height 17
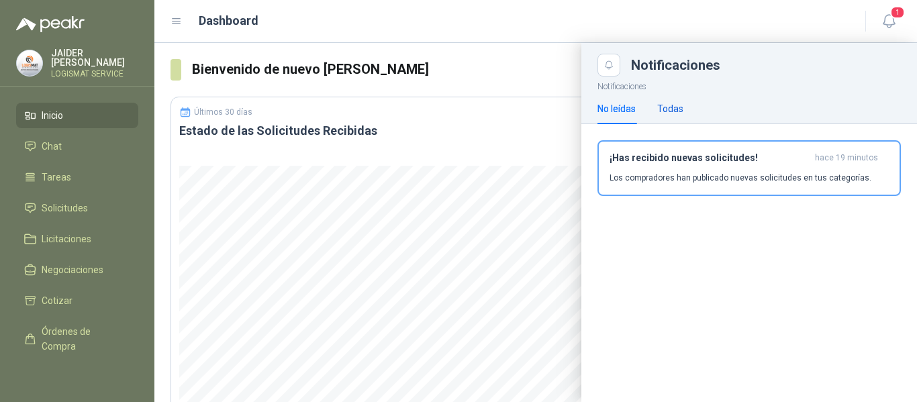
click at [666, 106] on div "Todas" at bounding box center [671, 108] width 26 height 15
click at [621, 116] on div "No leídas" at bounding box center [617, 108] width 38 height 15
click at [649, 160] on h3 "¡Has recibido nuevas solicitudes!" at bounding box center [710, 157] width 200 height 11
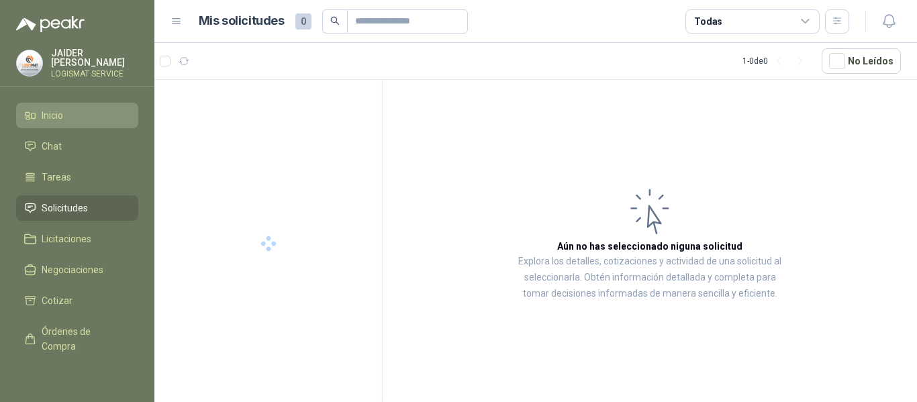
click at [71, 111] on li "Inicio" at bounding box center [77, 115] width 106 height 15
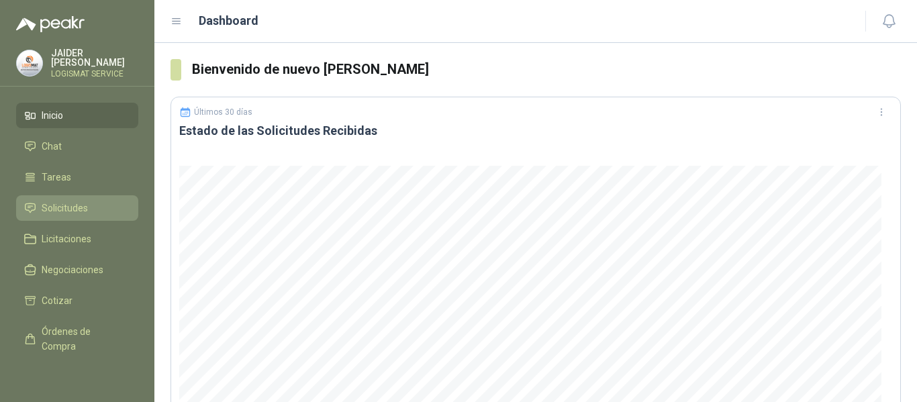
click at [77, 210] on span "Solicitudes" at bounding box center [65, 208] width 46 height 15
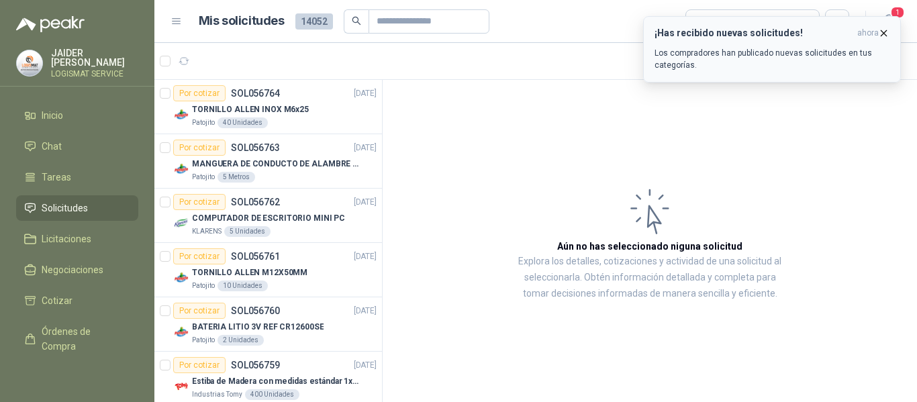
click at [886, 34] on icon "button" at bounding box center [884, 32] width 5 height 5
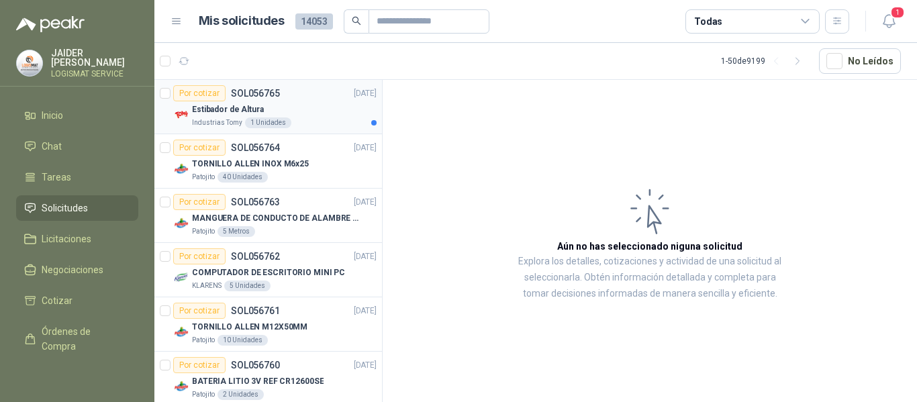
click at [306, 112] on div "Estibador de Altura" at bounding box center [284, 109] width 185 height 16
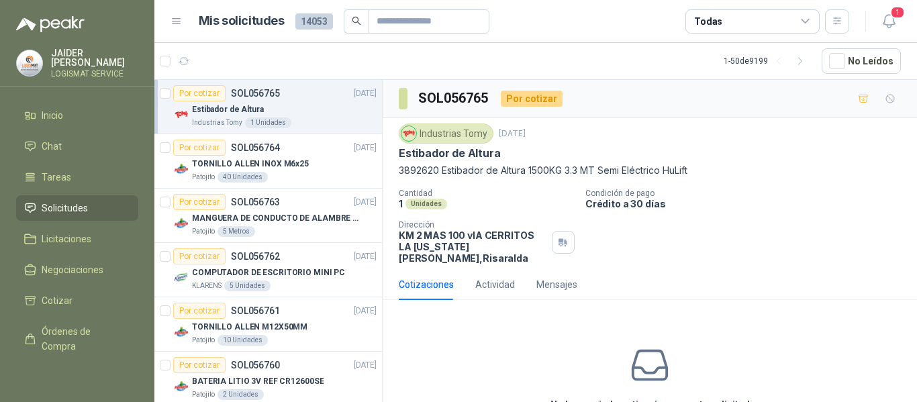
click at [255, 72] on article "1 - 50 de 9199 No Leídos" at bounding box center [535, 61] width 763 height 36
